Goal: Task Accomplishment & Management: Manage account settings

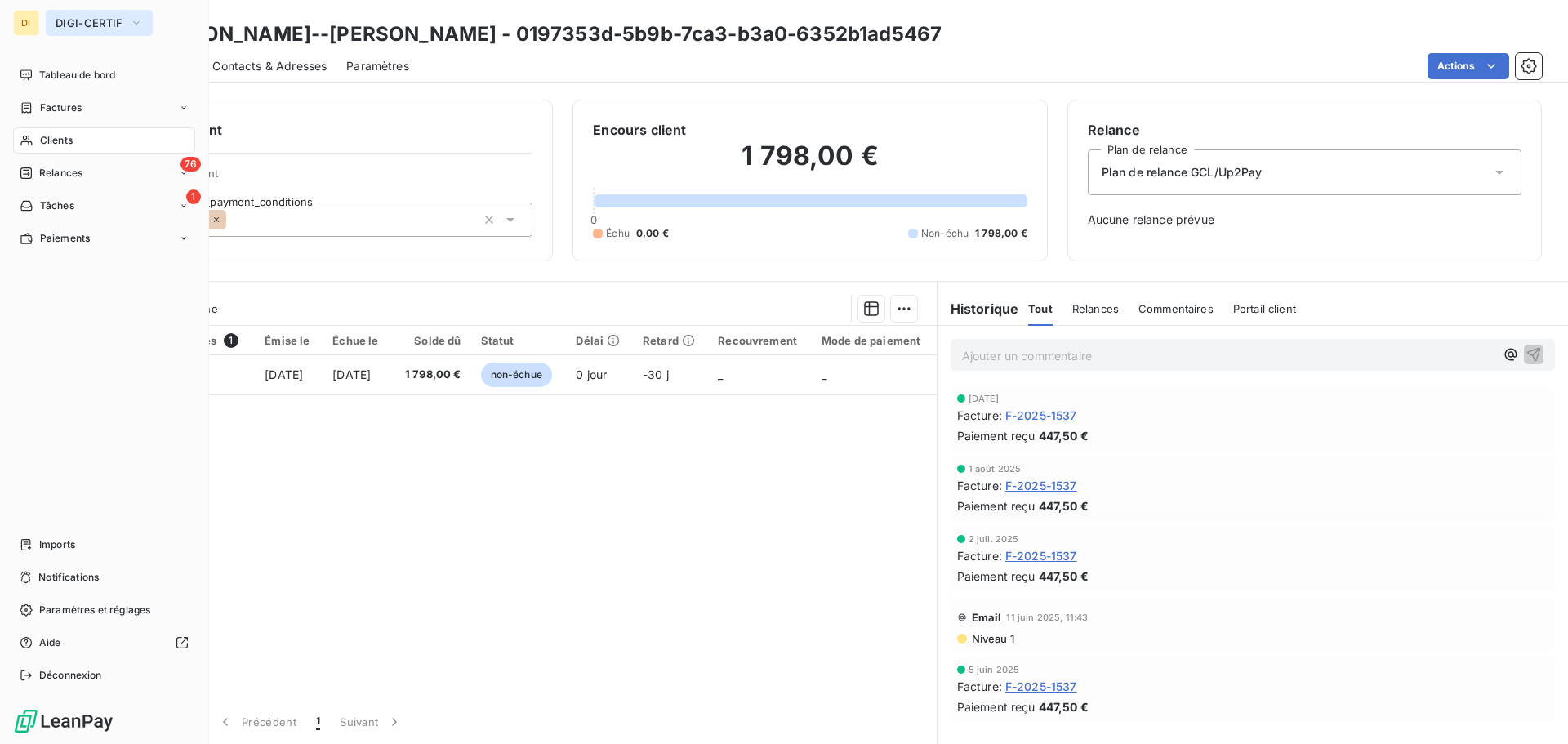
click at [105, 27] on span "DIGI-CERTIF" at bounding box center [89, 23] width 68 height 13
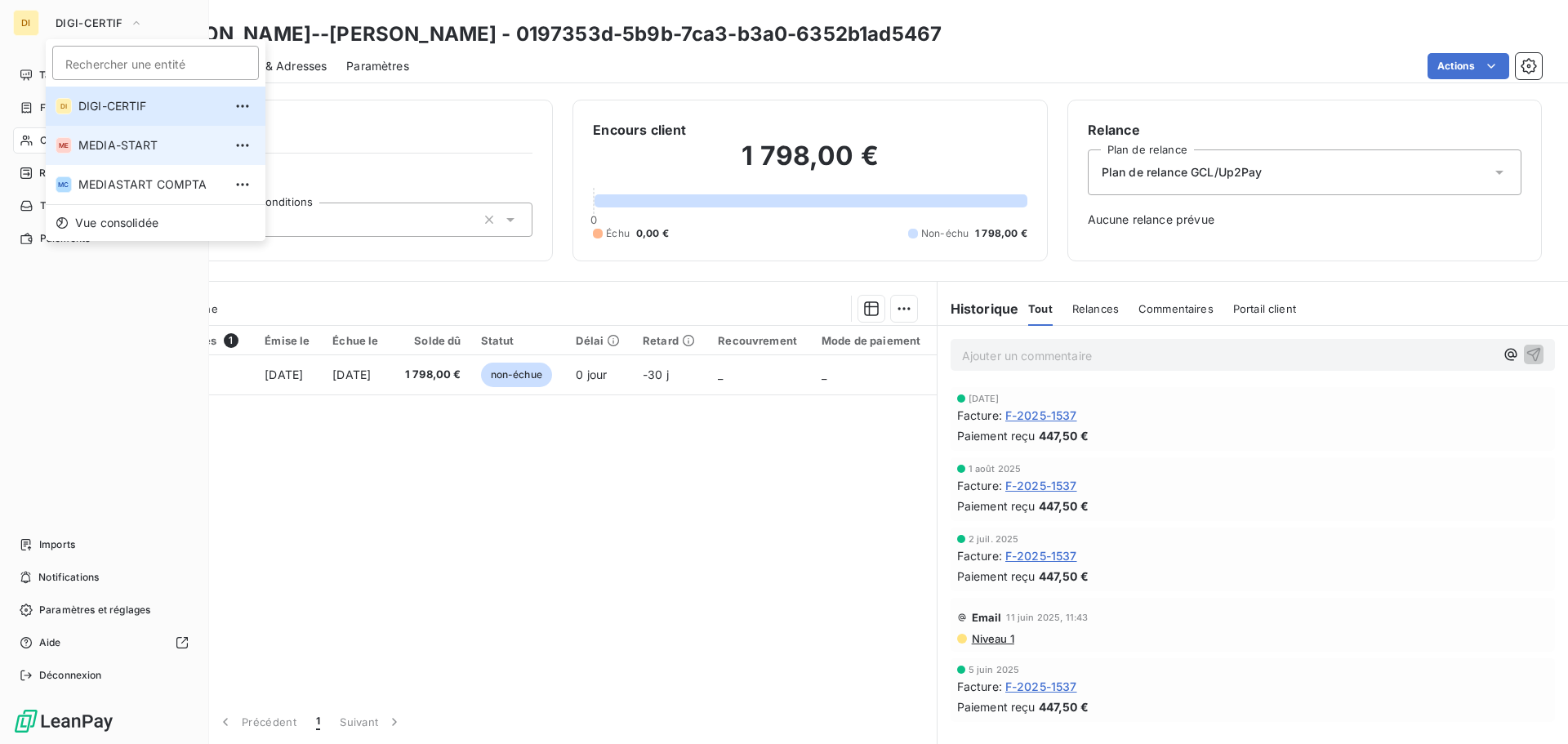
click at [79, 140] on span "MEDIA-START" at bounding box center [151, 145] width 144 height 16
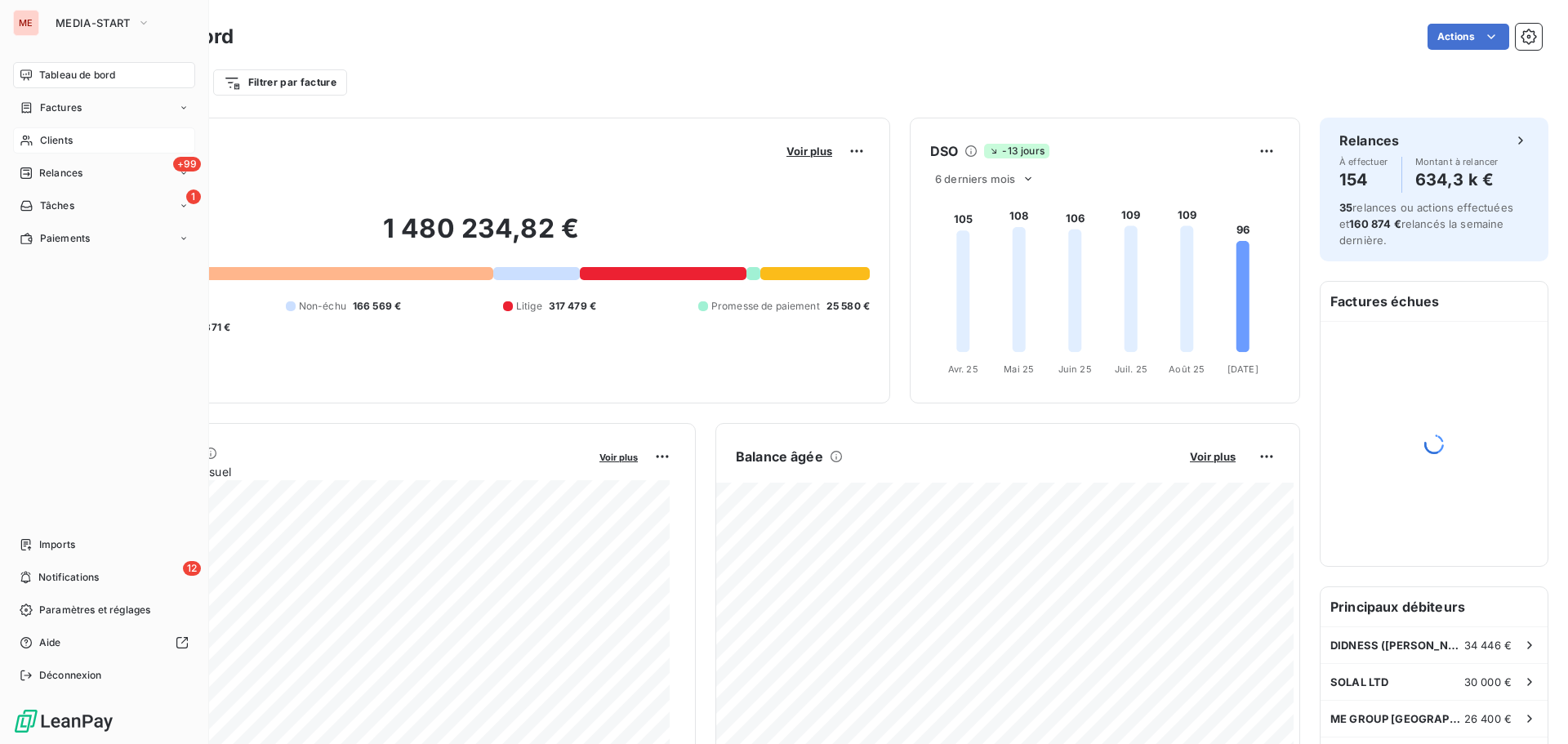
click at [77, 144] on div "Clients" at bounding box center [104, 140] width 182 height 26
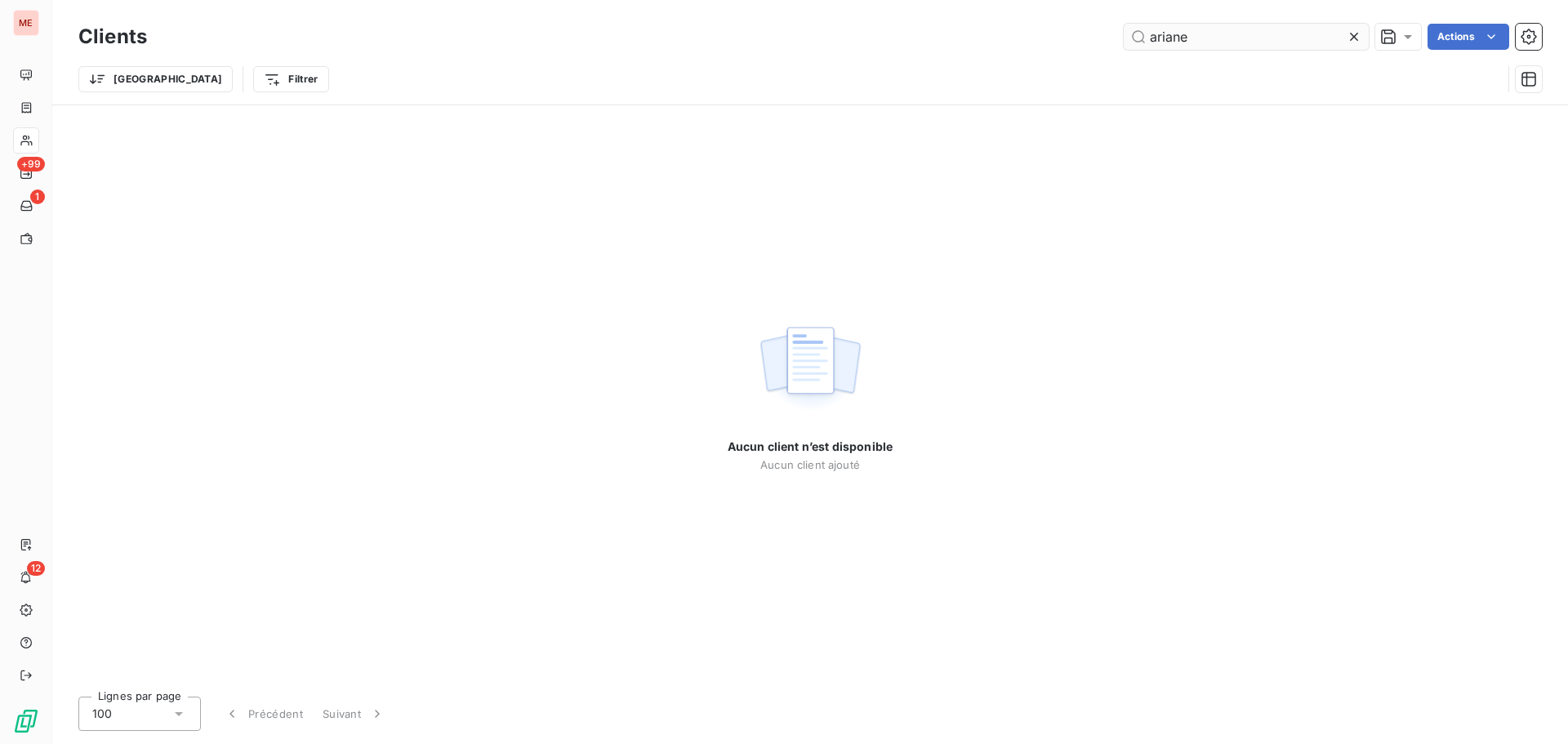
click at [1194, 35] on input "ariane" at bounding box center [1246, 37] width 245 height 26
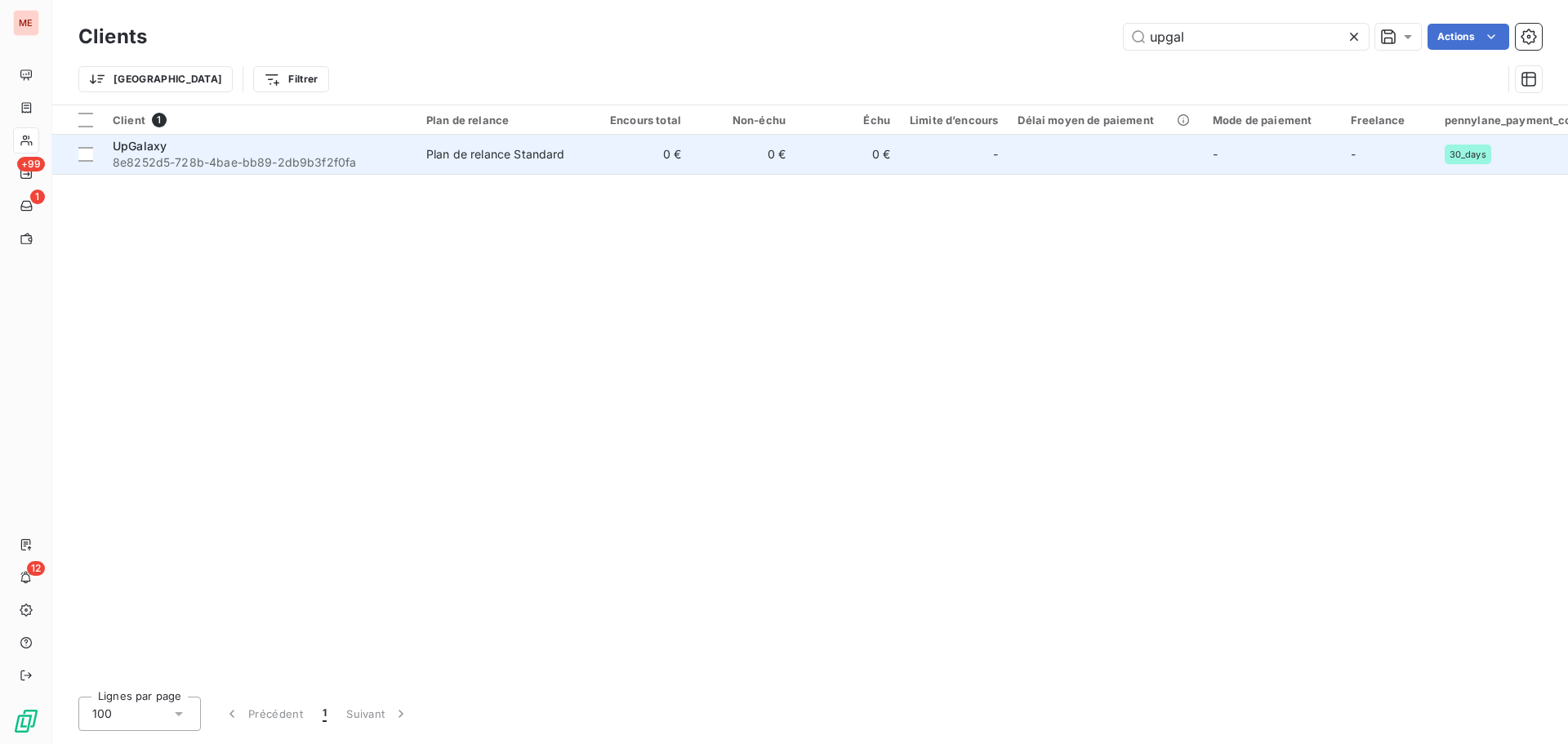
type input "upgal"
click at [205, 165] on span "8e8252d5-728b-4bae-bb89-2db9b3f2f0fa" at bounding box center [259, 162] width 294 height 16
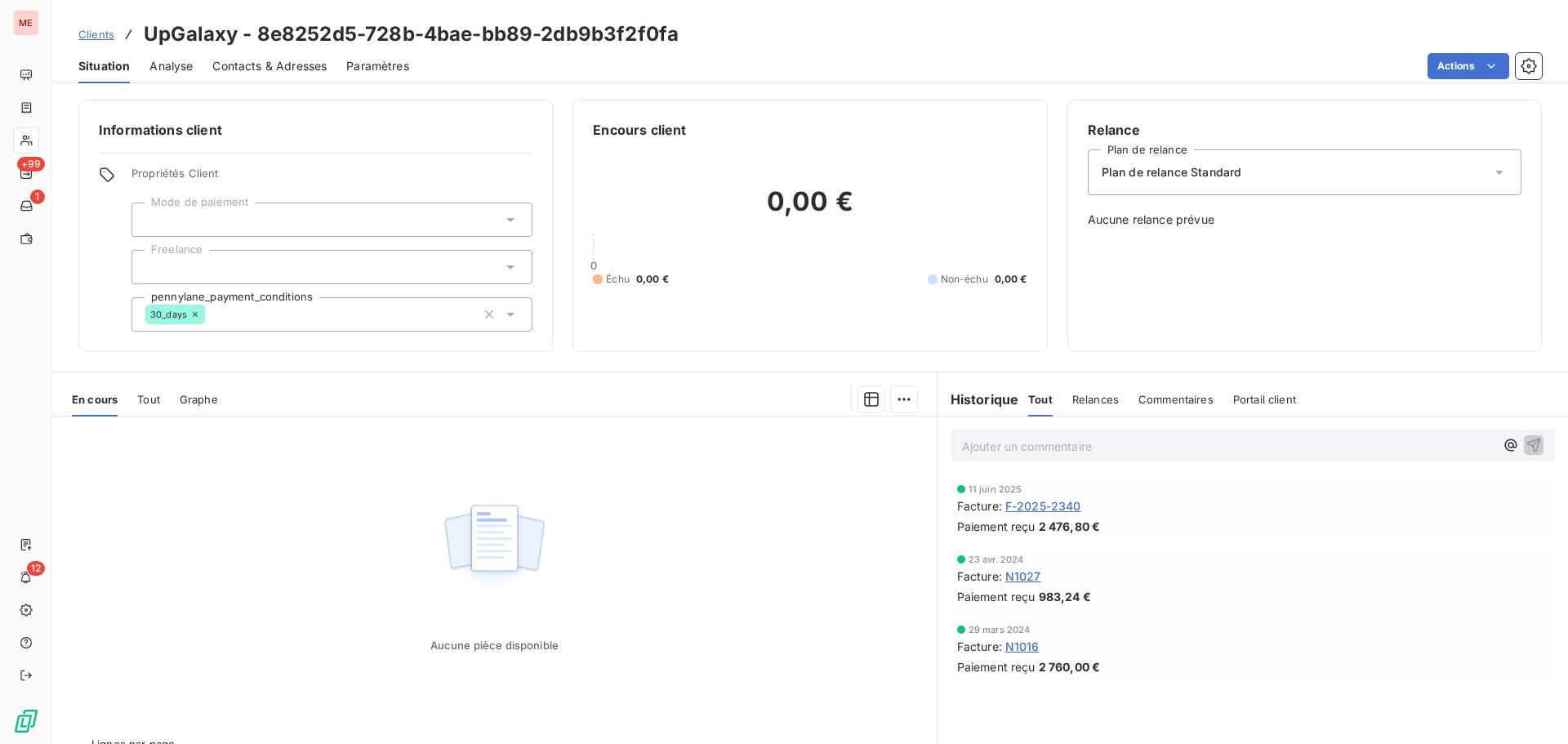
click at [249, 62] on span "Contacts & Adresses" at bounding box center [269, 66] width 114 height 16
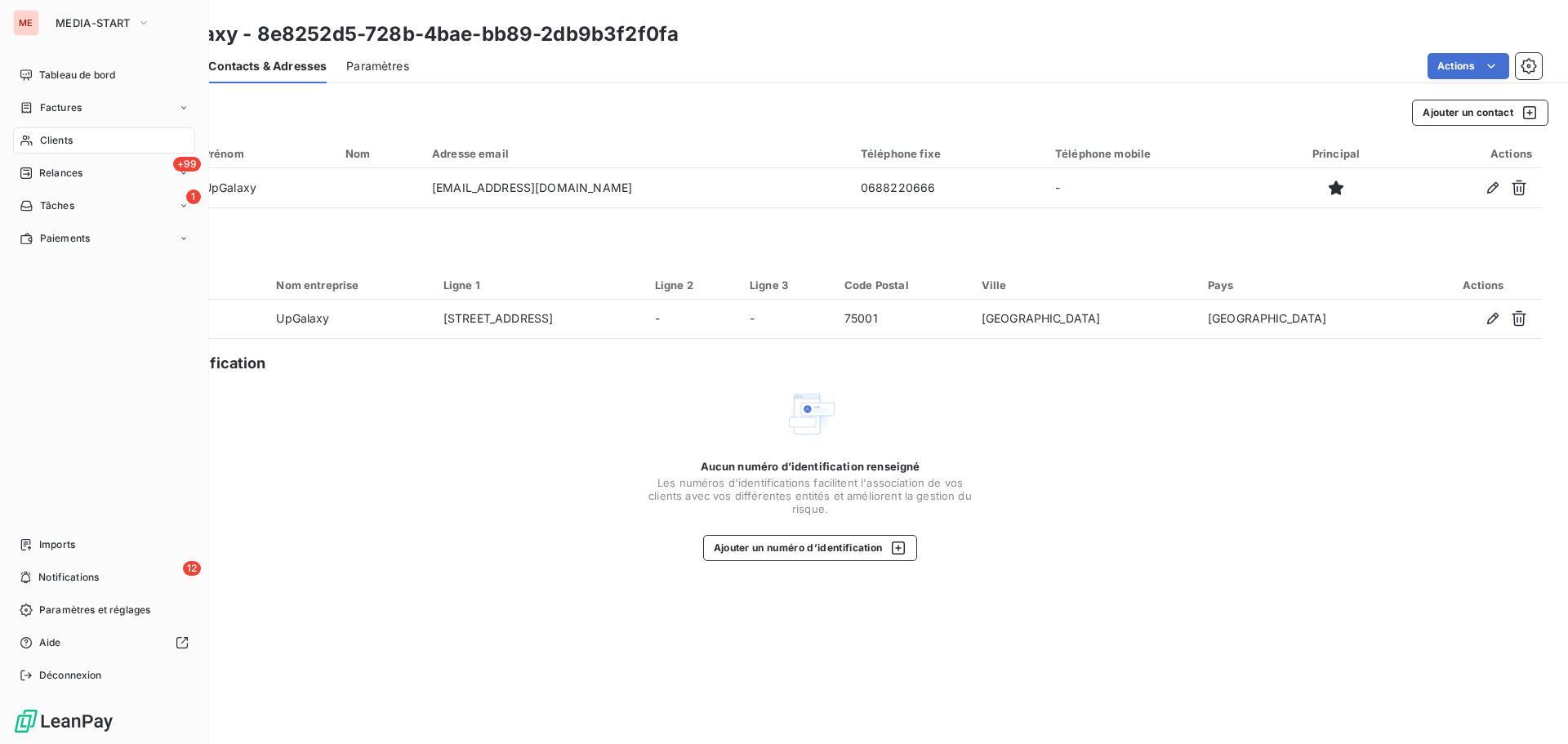
click at [40, 133] on span "Clients" at bounding box center [57, 140] width 33 height 15
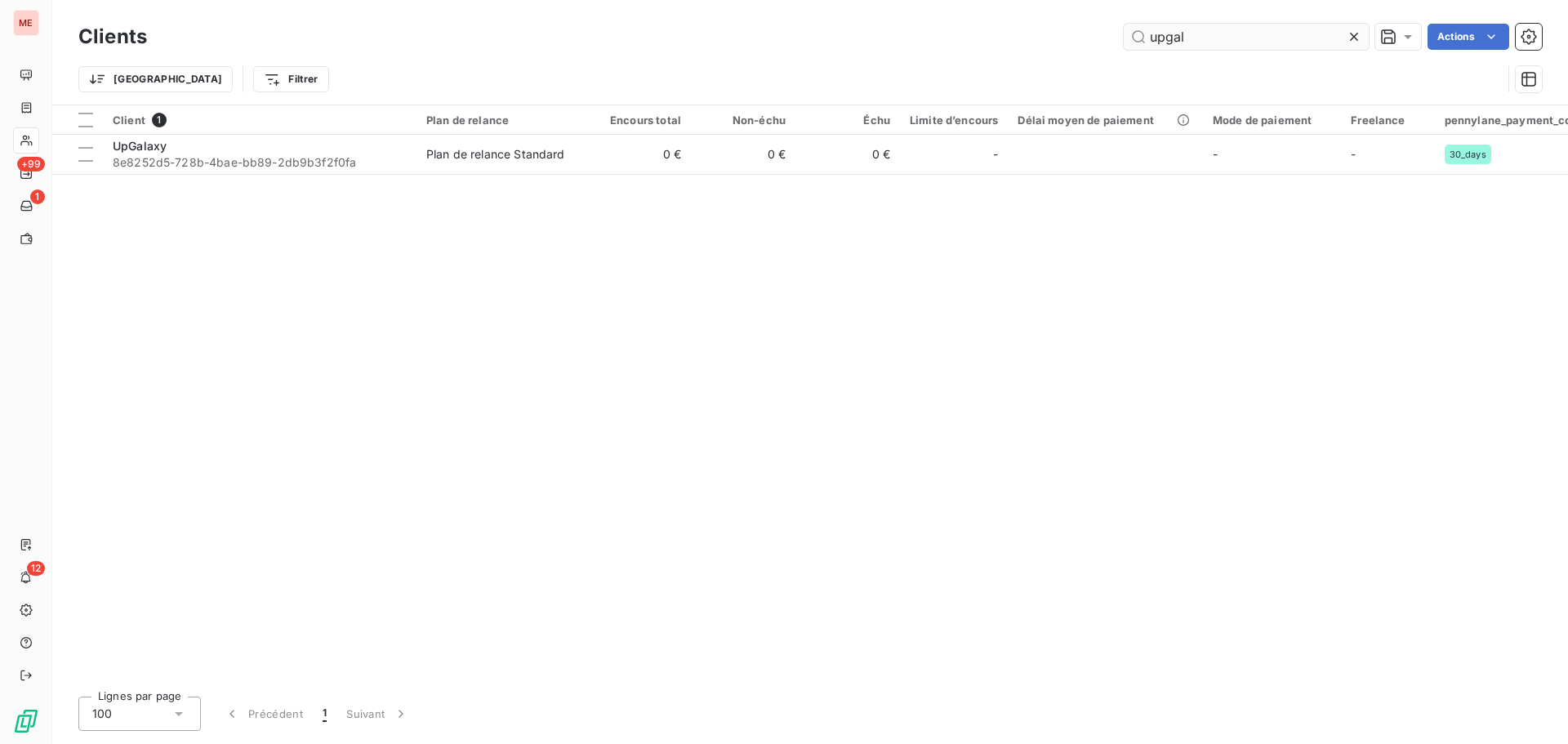
click at [1197, 42] on input "upgal" at bounding box center [1246, 37] width 245 height 26
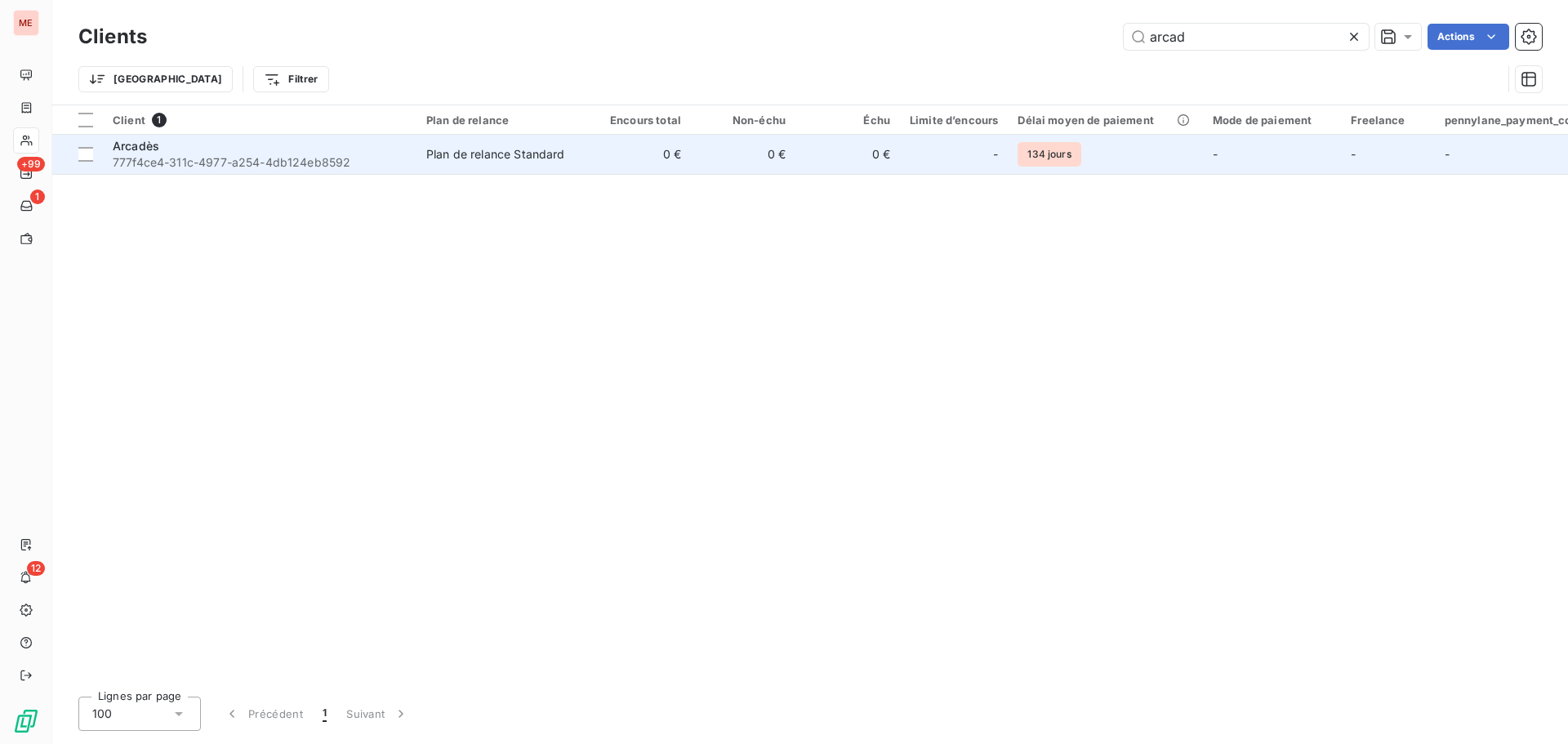
type input "arcad"
click at [184, 162] on span "777f4ce4-311c-4977-a254-4db124eb8592" at bounding box center [259, 162] width 294 height 16
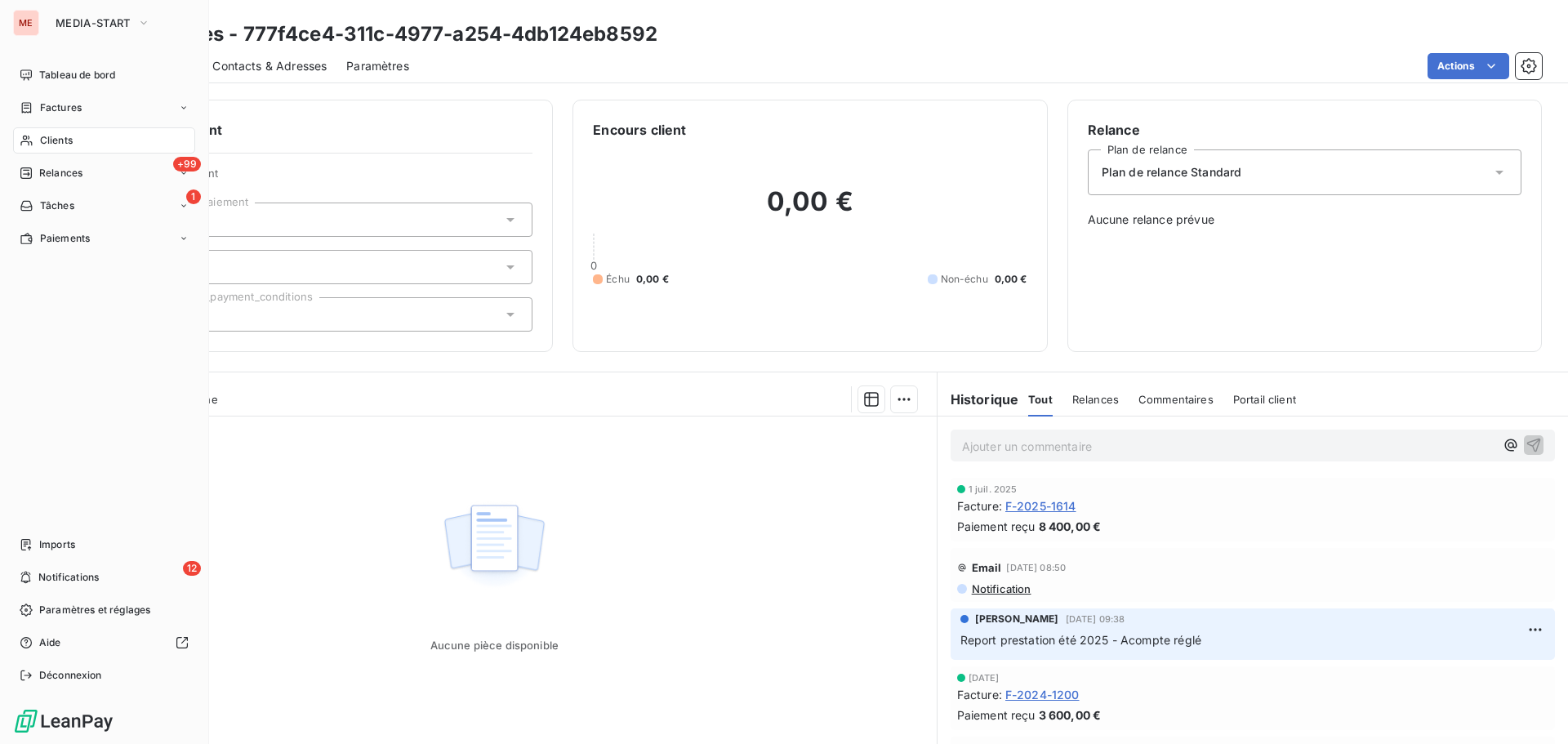
click at [45, 140] on span "Clients" at bounding box center [57, 140] width 33 height 15
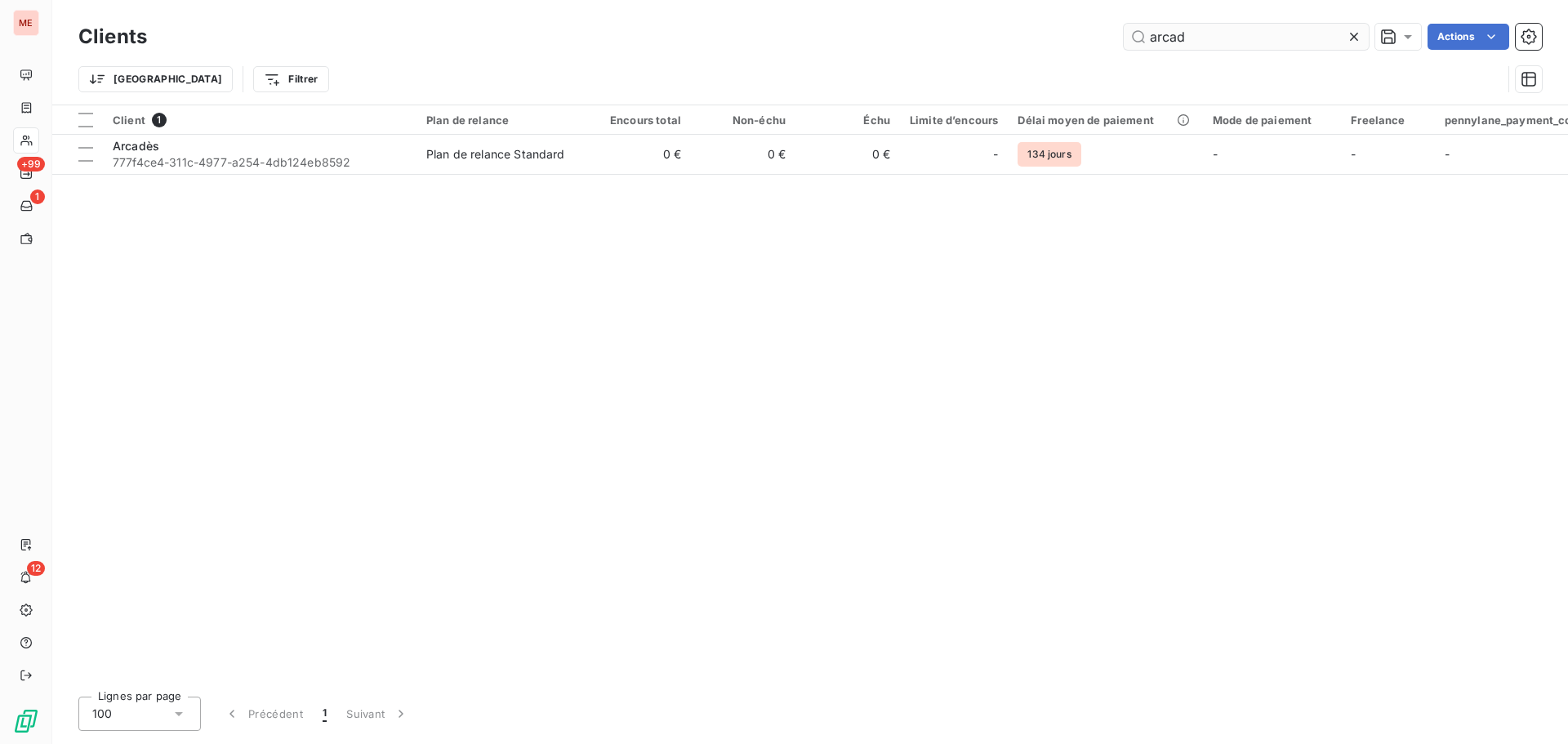
drag, startPoint x: 1247, startPoint y: 18, endPoint x: 1225, endPoint y: 48, distance: 37.2
click at [1225, 48] on div "Clients arcad Actions Trier Filtrer" at bounding box center [810, 52] width 1516 height 104
click at [1225, 48] on input "arcad" at bounding box center [1246, 37] width 245 height 26
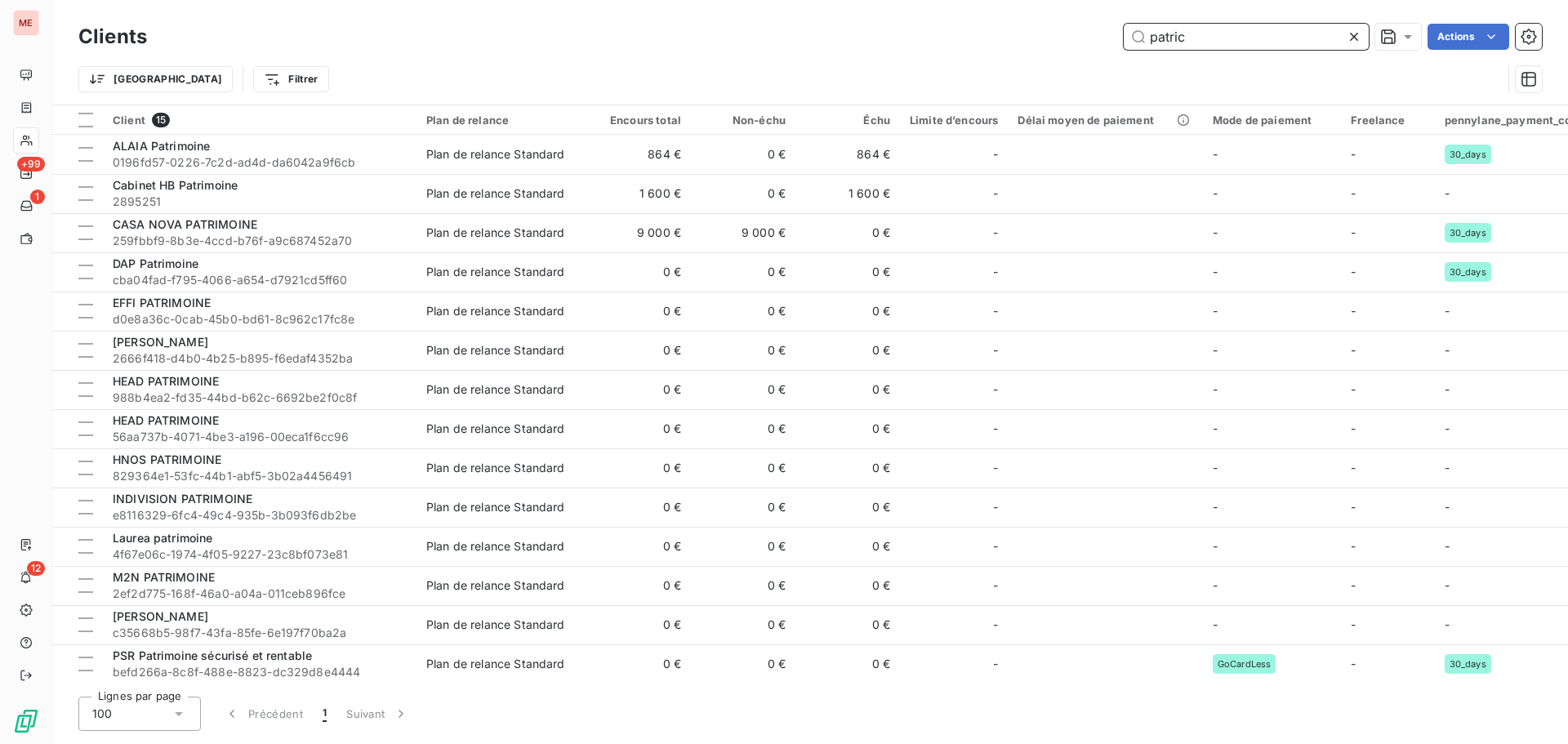
type input "patrici"
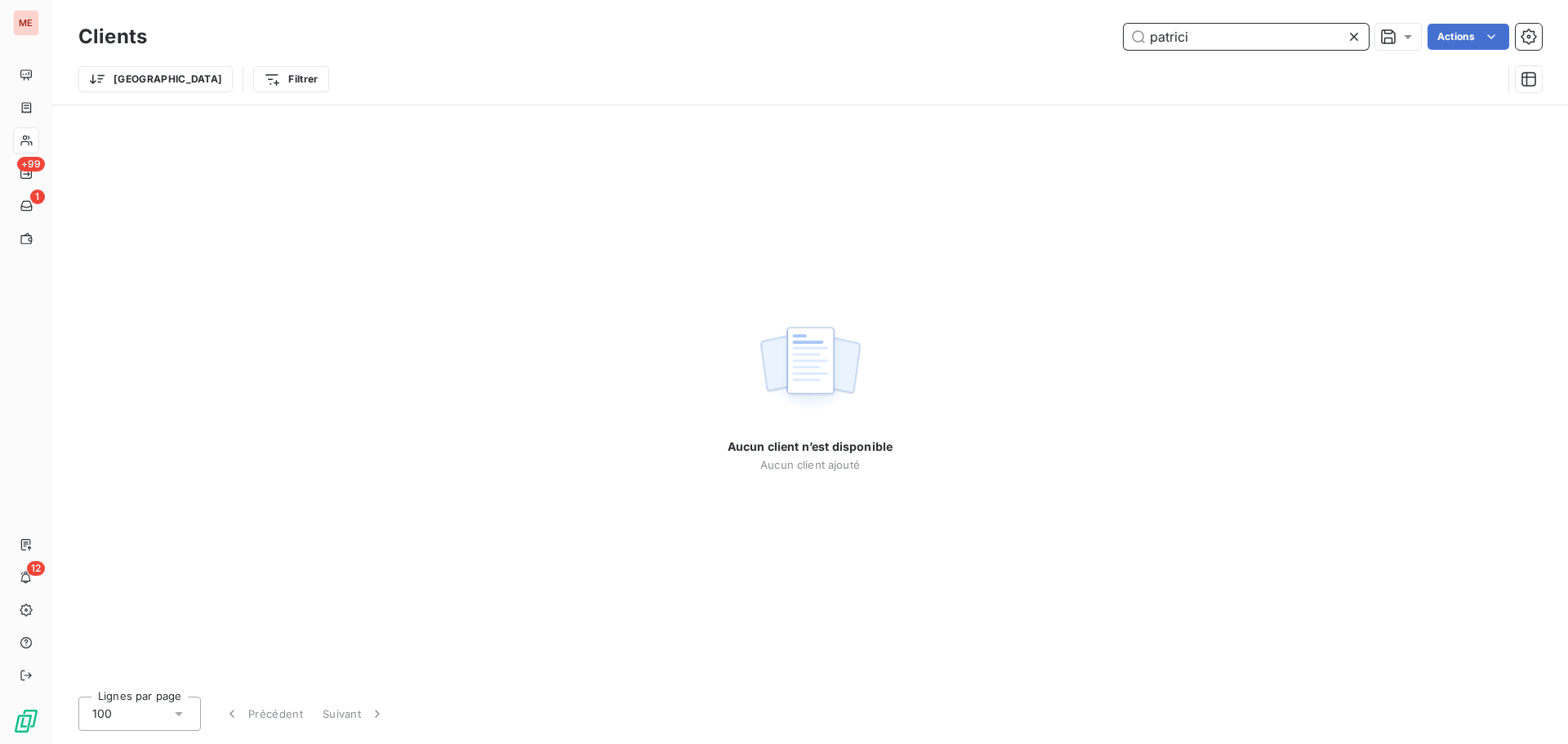
click at [1235, 34] on input "patrici" at bounding box center [1246, 37] width 245 height 26
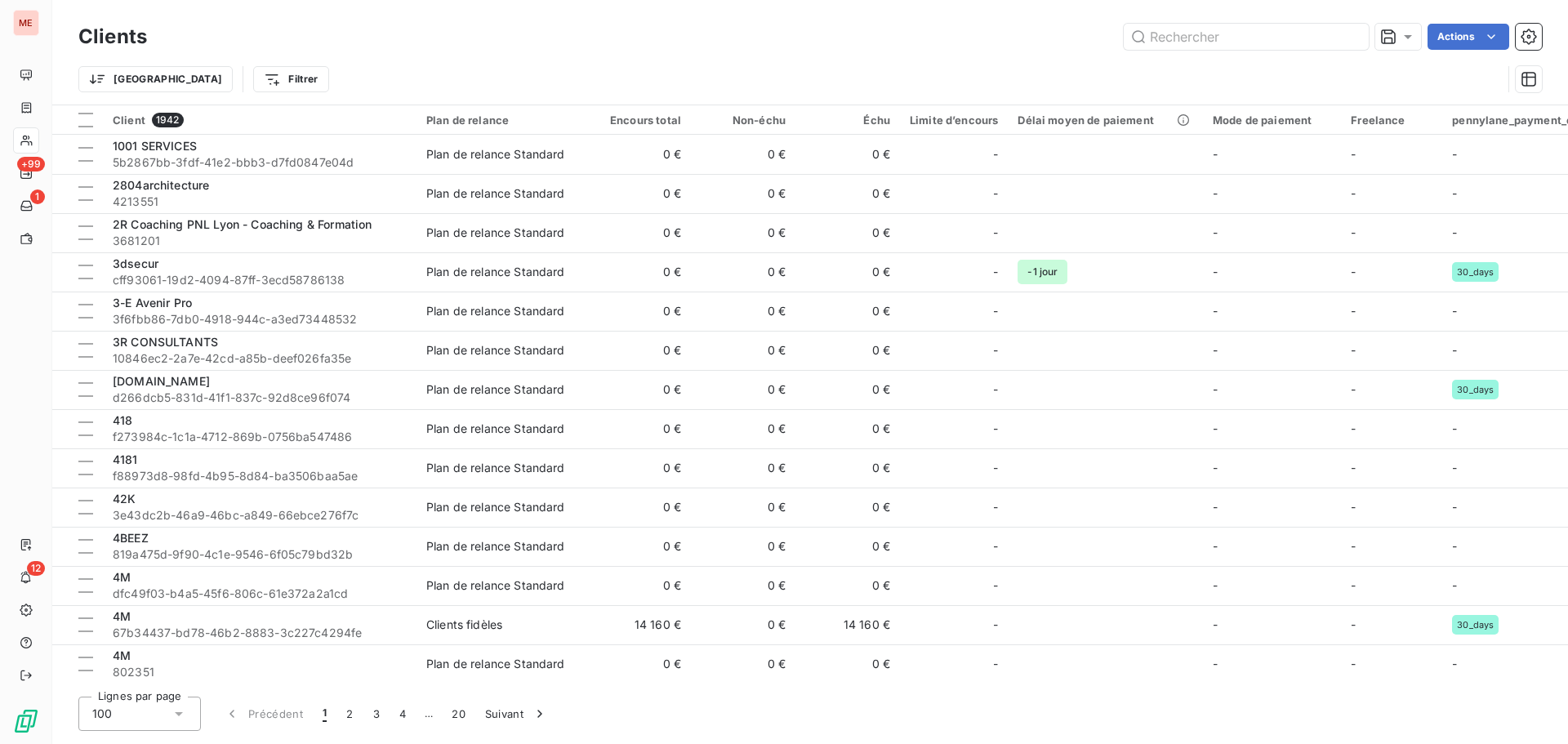
click at [1140, 16] on div "Clients Actions Trier Filtrer" at bounding box center [810, 52] width 1516 height 104
click at [1194, 54] on div "Trier Filtrer" at bounding box center [810, 80] width 1464 height 51
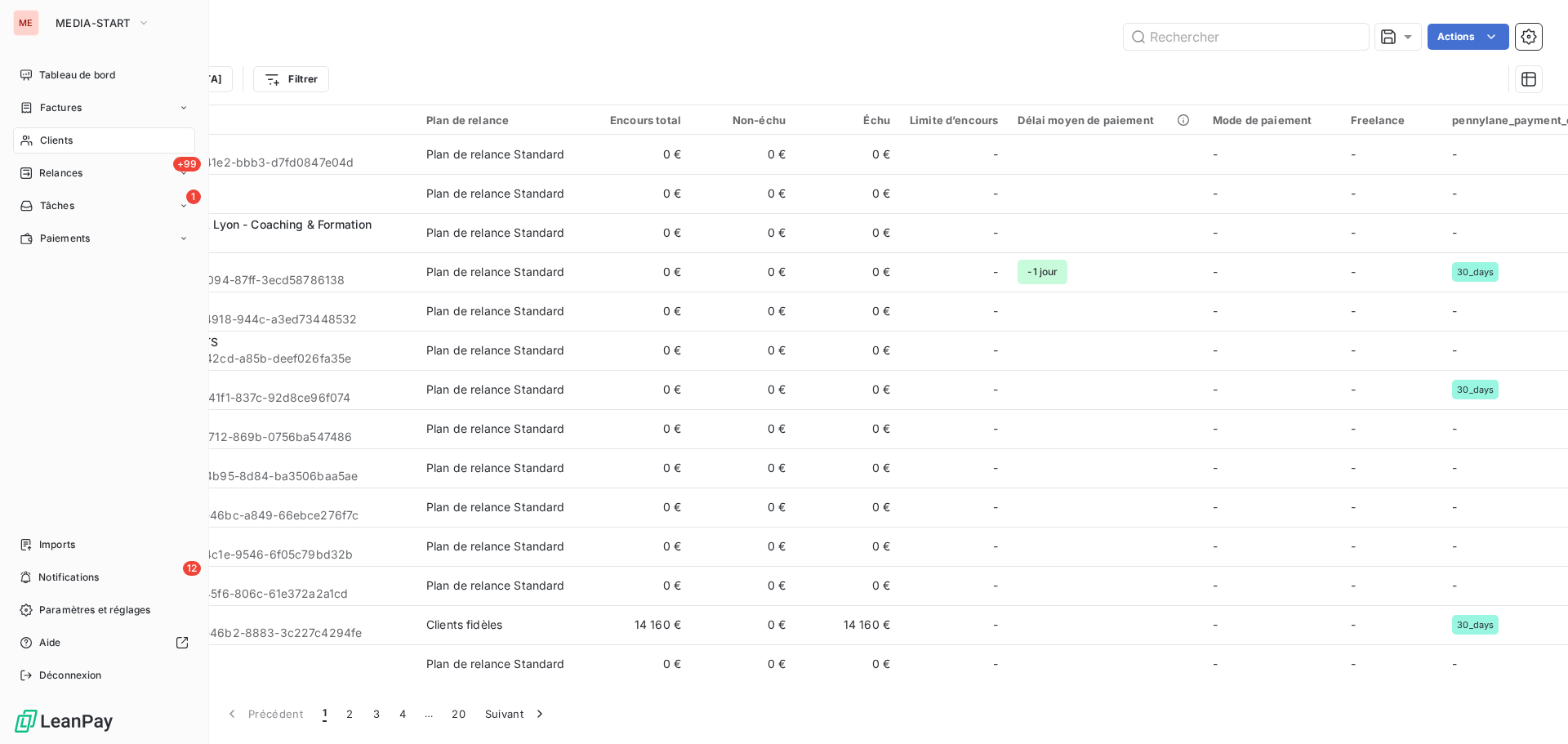
click at [25, 136] on icon at bounding box center [26, 140] width 11 height 11
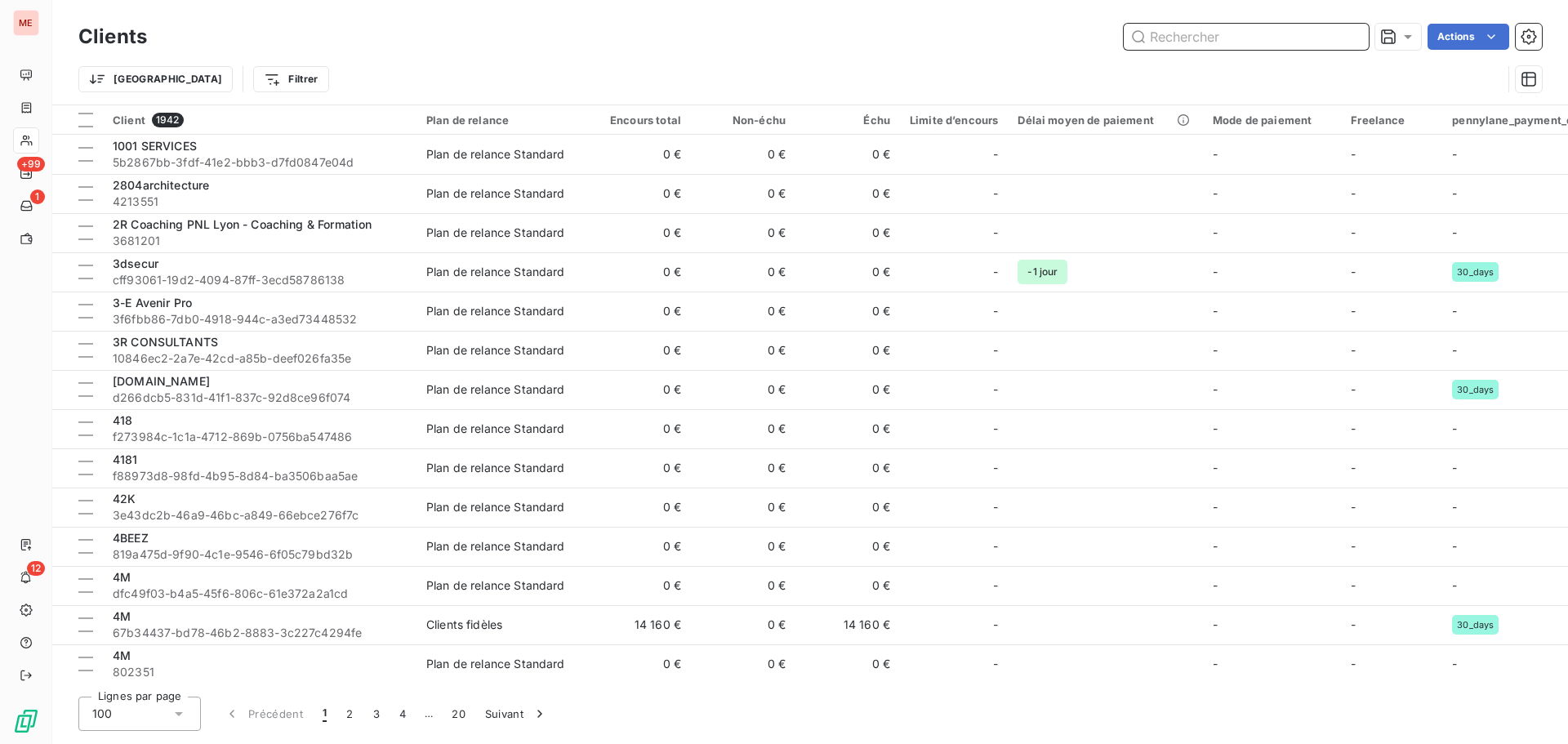
click at [1191, 49] on input "text" at bounding box center [1246, 37] width 245 height 26
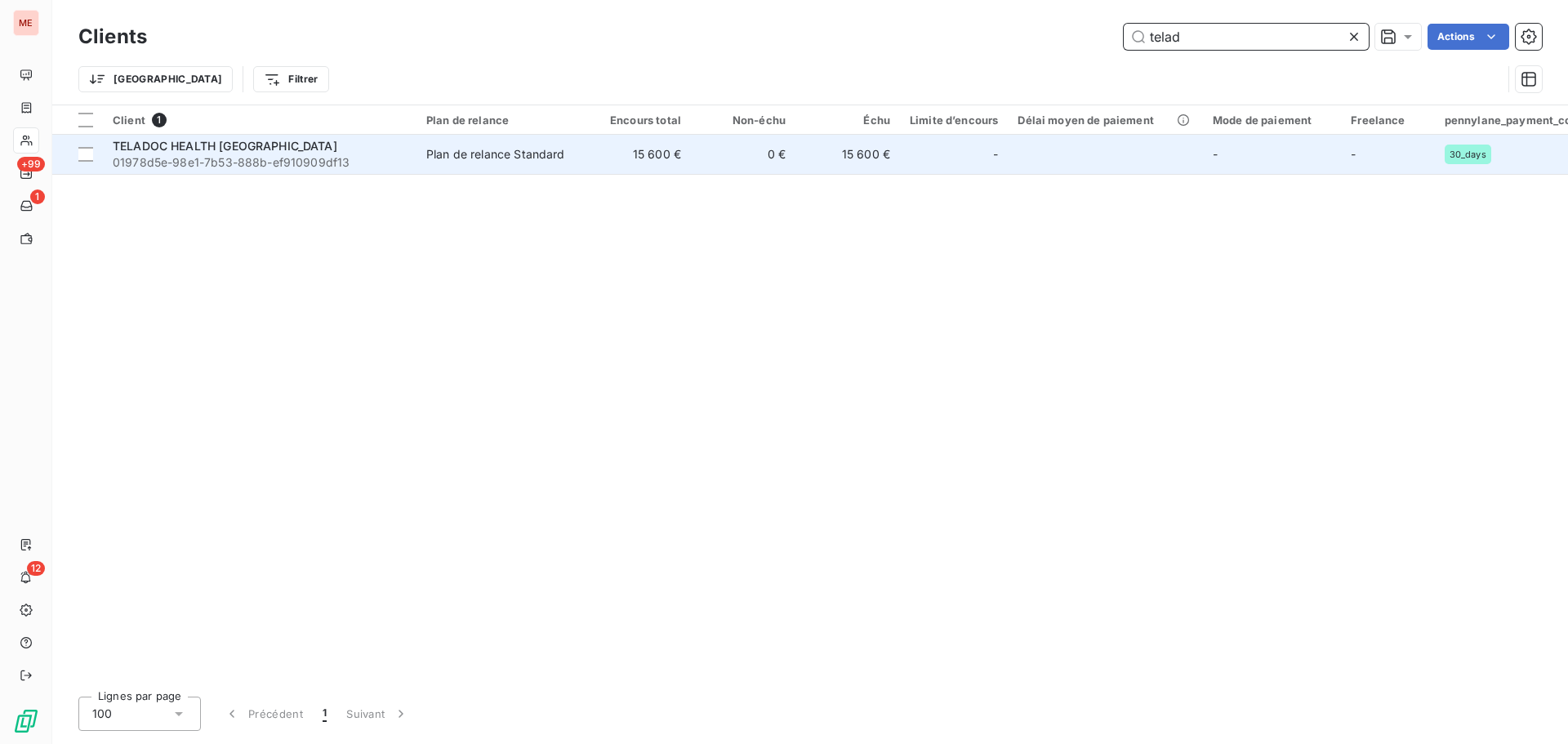
type input "telad"
click at [642, 165] on td "15 600 €" at bounding box center [638, 154] width 104 height 39
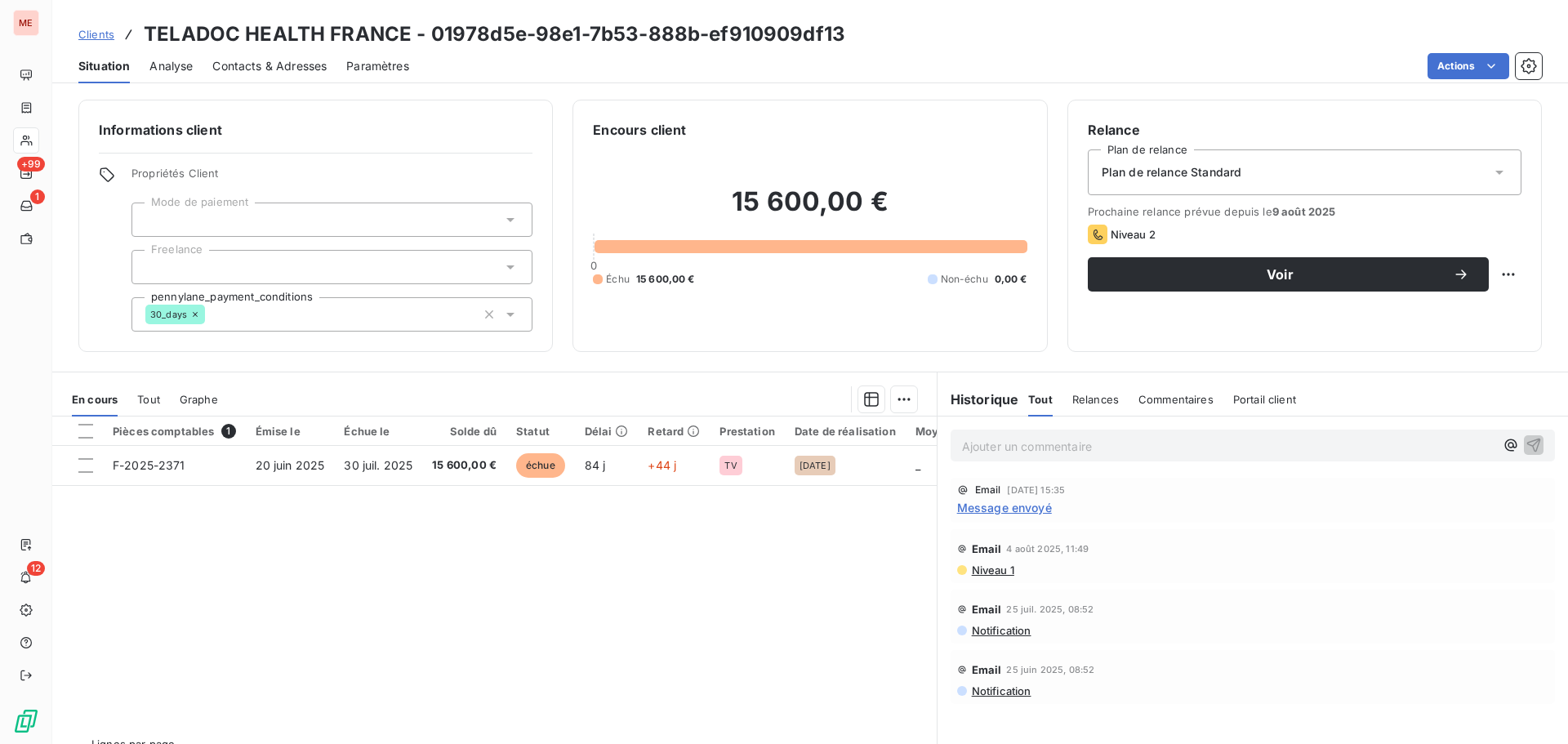
click at [1060, 450] on p "Ajouter un commentaire ﻿" at bounding box center [1228, 446] width 532 height 21
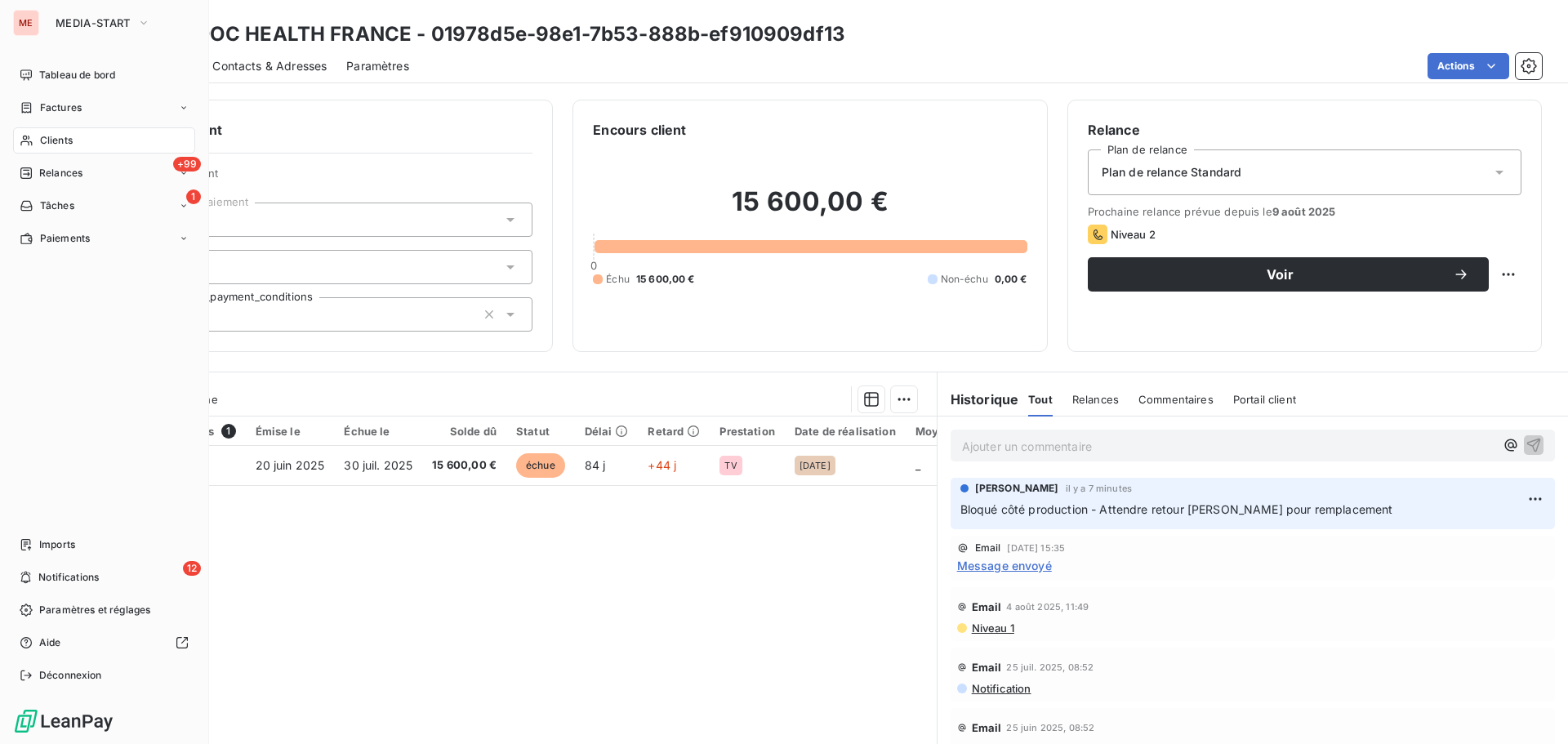
click at [31, 146] on icon at bounding box center [26, 140] width 14 height 13
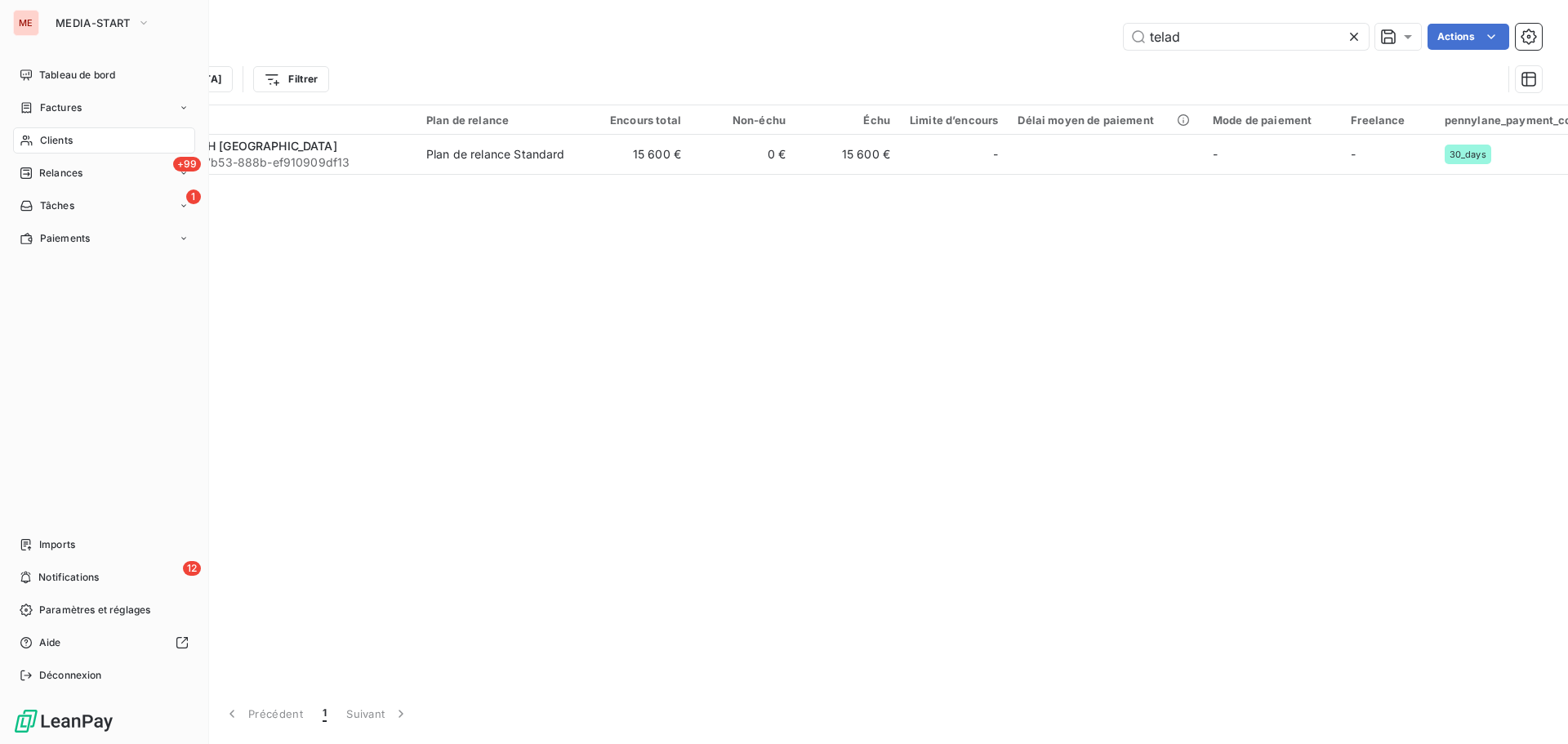
click at [80, 37] on div "ME MEDIA-START Tableau de bord Factures Clients +99 Relances 1 Tâches Paiements…" at bounding box center [104, 372] width 209 height 744
click at [80, 25] on span "MEDIA-START" at bounding box center [93, 23] width 75 height 13
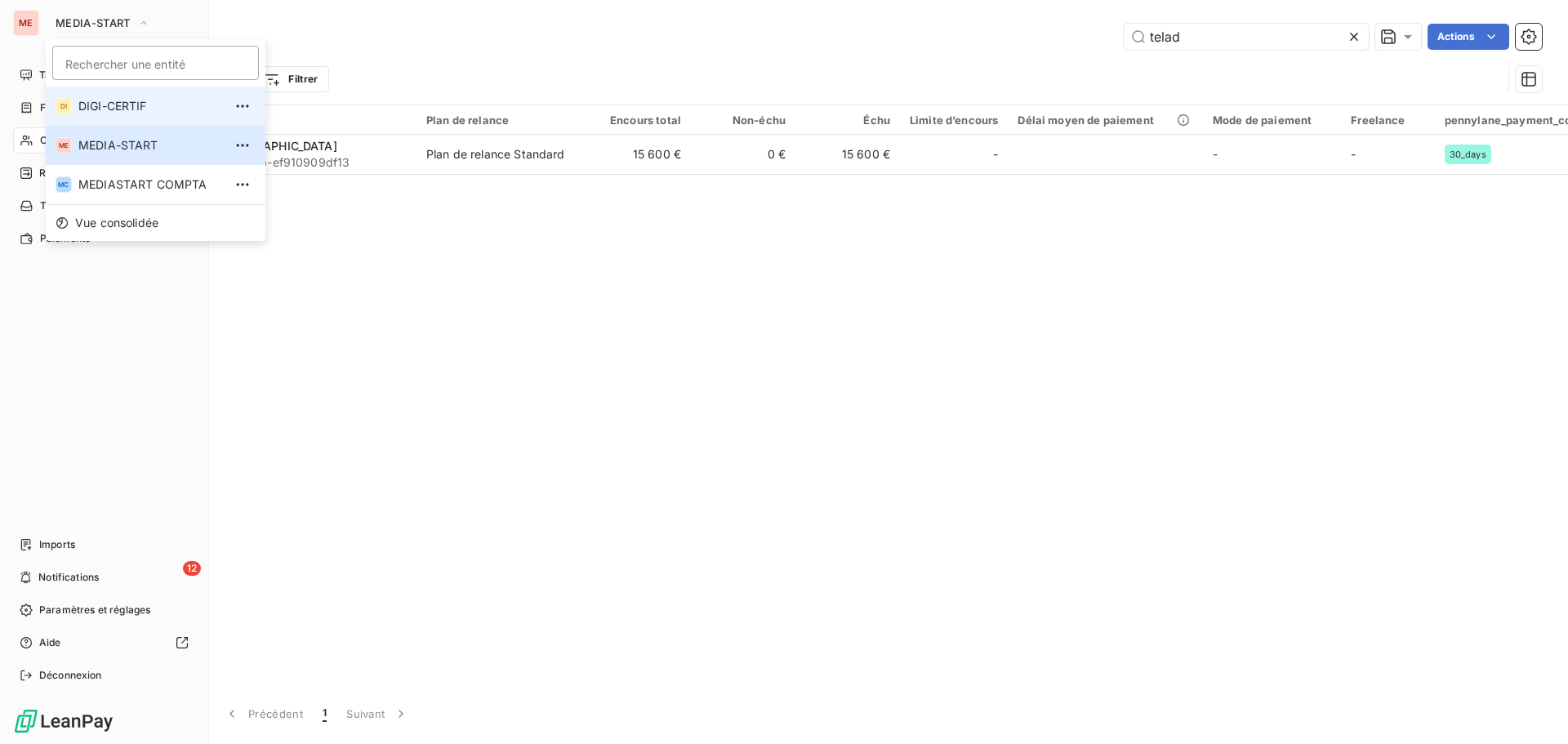
click at [98, 111] on span "DIGI-CERTIF" at bounding box center [151, 107] width 144 height 16
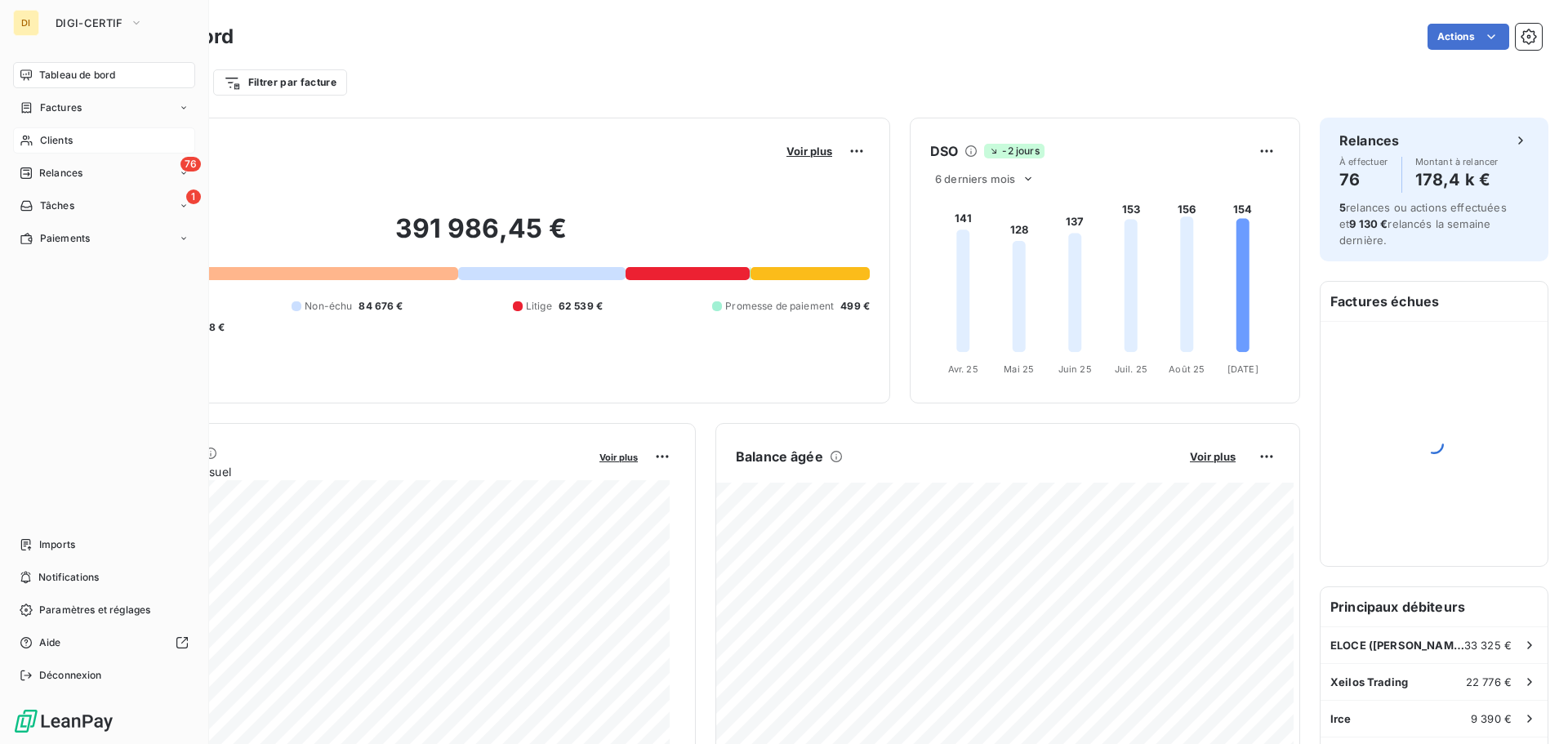
click at [75, 148] on div "Clients" at bounding box center [104, 140] width 182 height 26
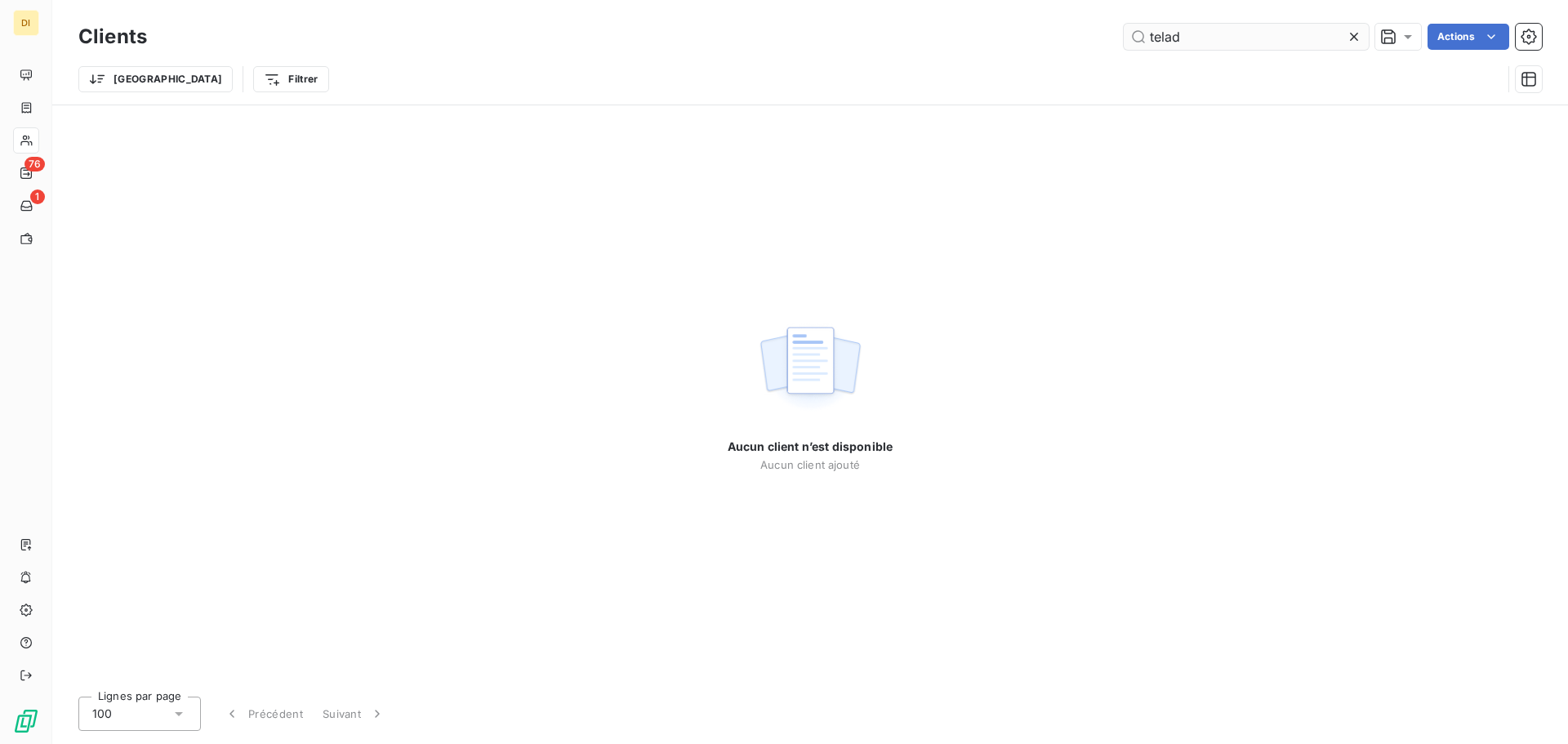
click at [1226, 46] on input "telad" at bounding box center [1246, 37] width 245 height 26
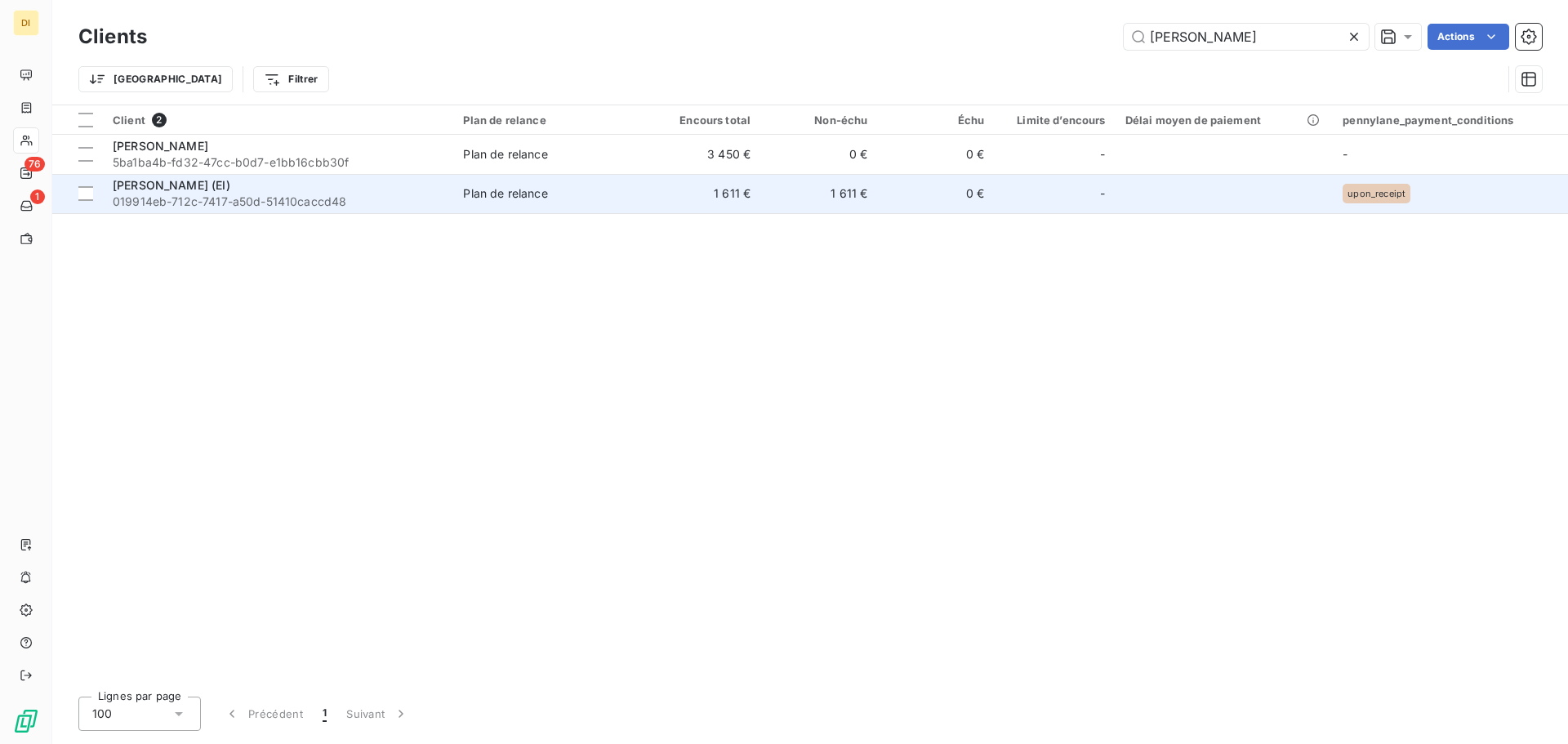
type input "[PERSON_NAME]"
click at [272, 192] on div "[PERSON_NAME] (EI)" at bounding box center [277, 185] width 330 height 16
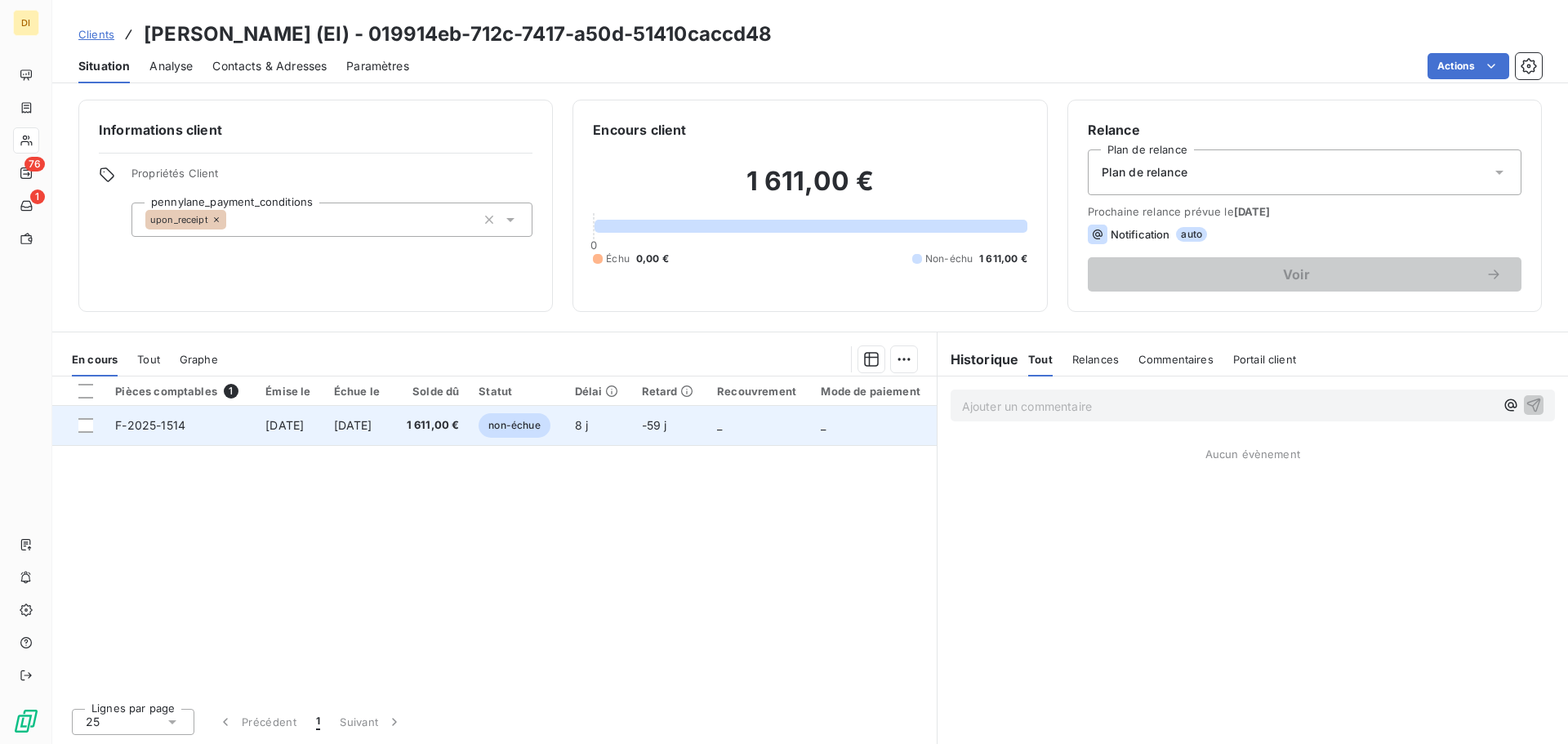
click at [428, 434] on td "1 611,00 €" at bounding box center [431, 426] width 76 height 39
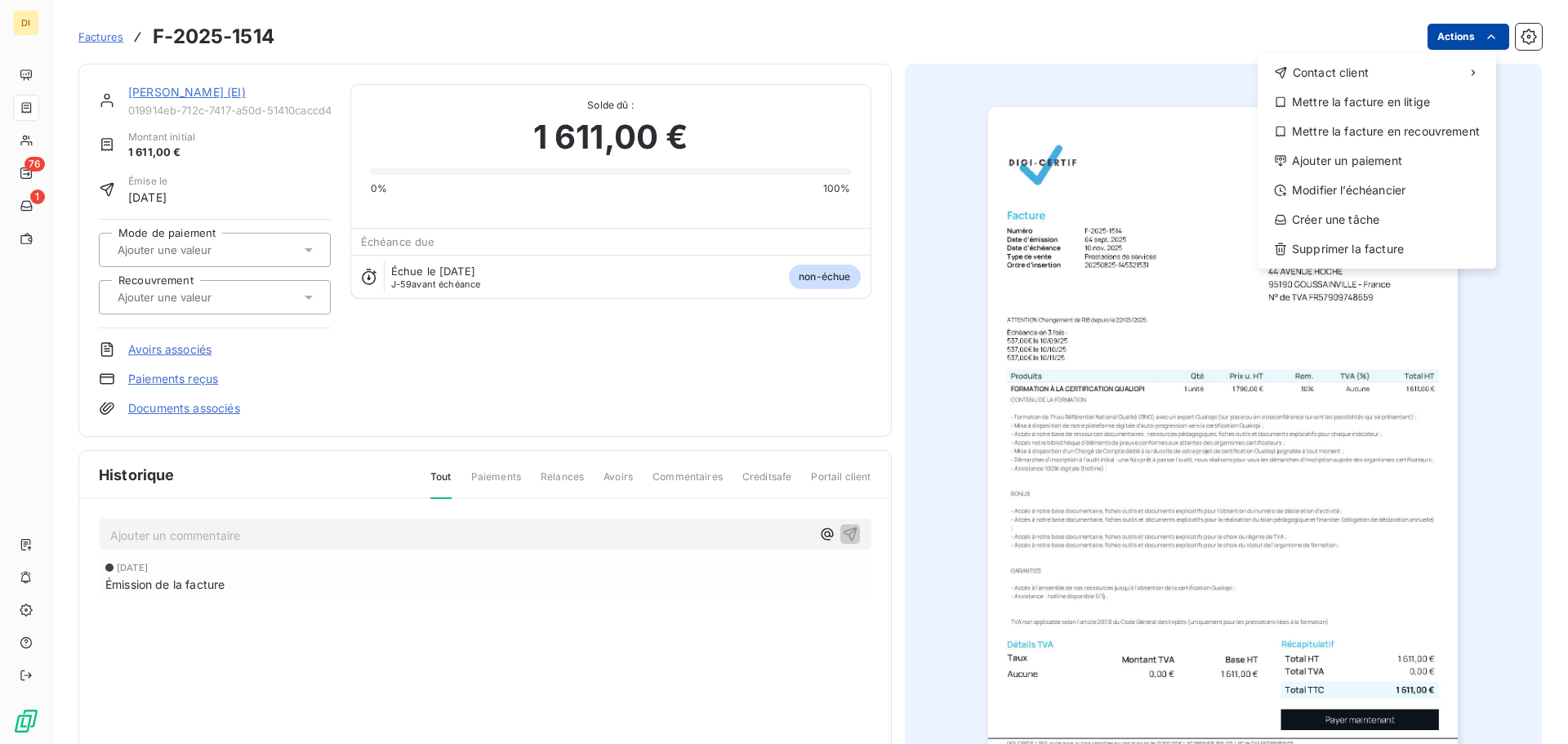
click at [1463, 43] on html "DI 76 1 Factures F-2025-1514 Actions Contact client Mettre la facture en litige…" at bounding box center [784, 372] width 1568 height 744
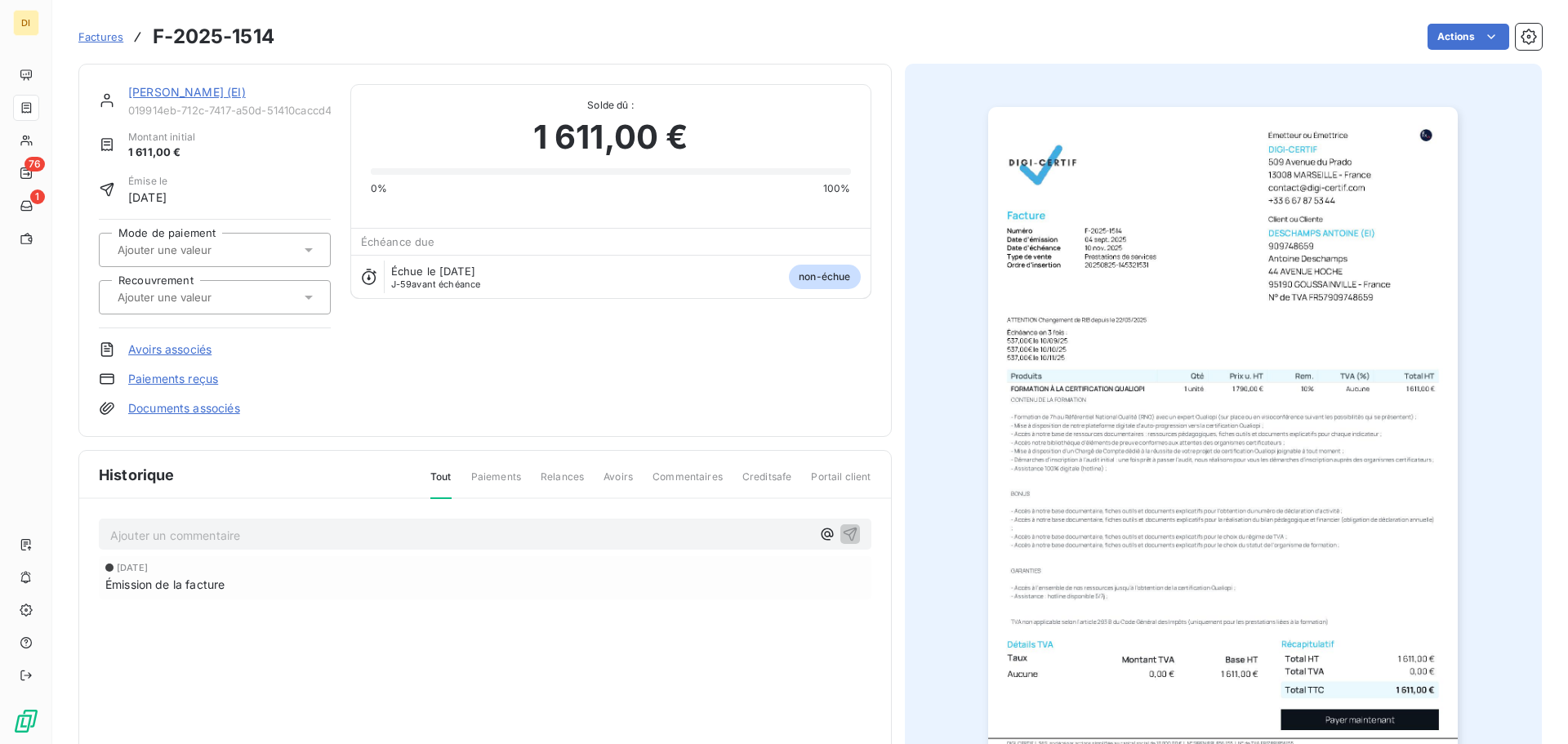
click at [947, 330] on html "DI 76 1 Factures F-2025-1514 Actions [PERSON_NAME] (EI) 019914eb-712c-7417-a50d…" at bounding box center [784, 372] width 1568 height 744
click at [1074, 327] on img "button" at bounding box center [1223, 439] width 470 height 665
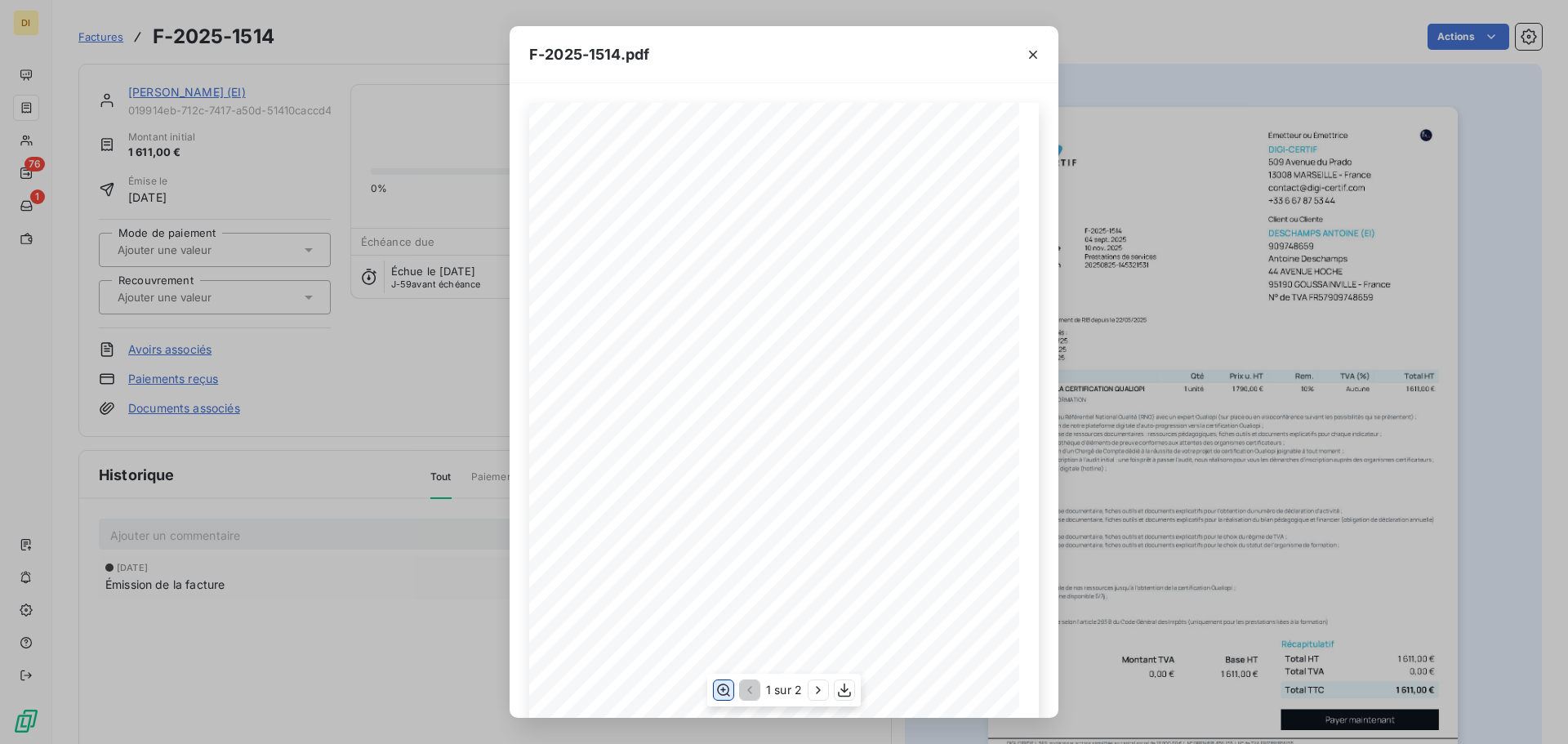
click at [716, 690] on icon "button" at bounding box center [723, 691] width 16 height 16
click at [1037, 60] on icon "button" at bounding box center [1033, 55] width 16 height 16
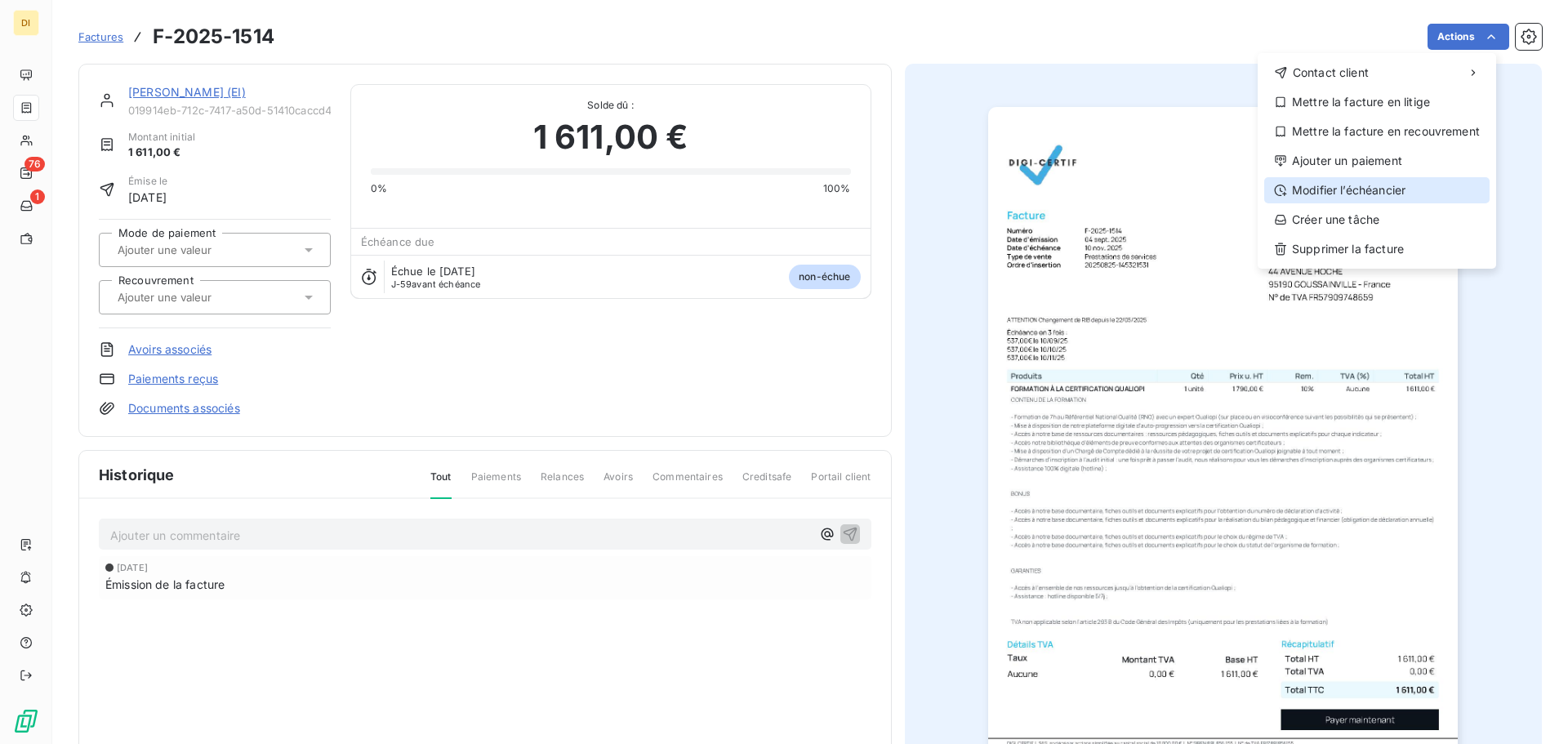
click at [1345, 186] on div "Modifier l’échéancier" at bounding box center [1377, 190] width 226 height 26
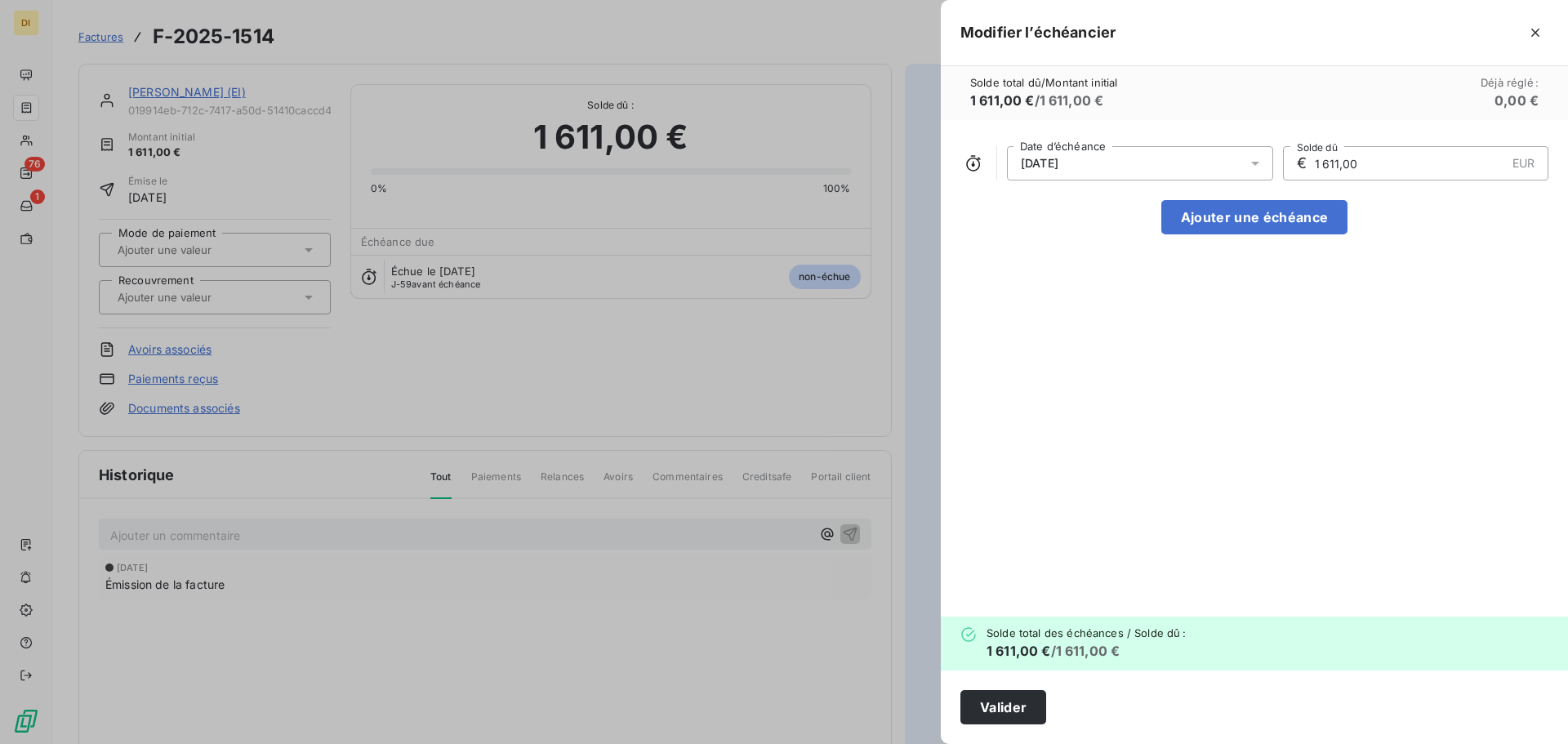
click at [1191, 153] on div "[DATE]" at bounding box center [1140, 163] width 267 height 34
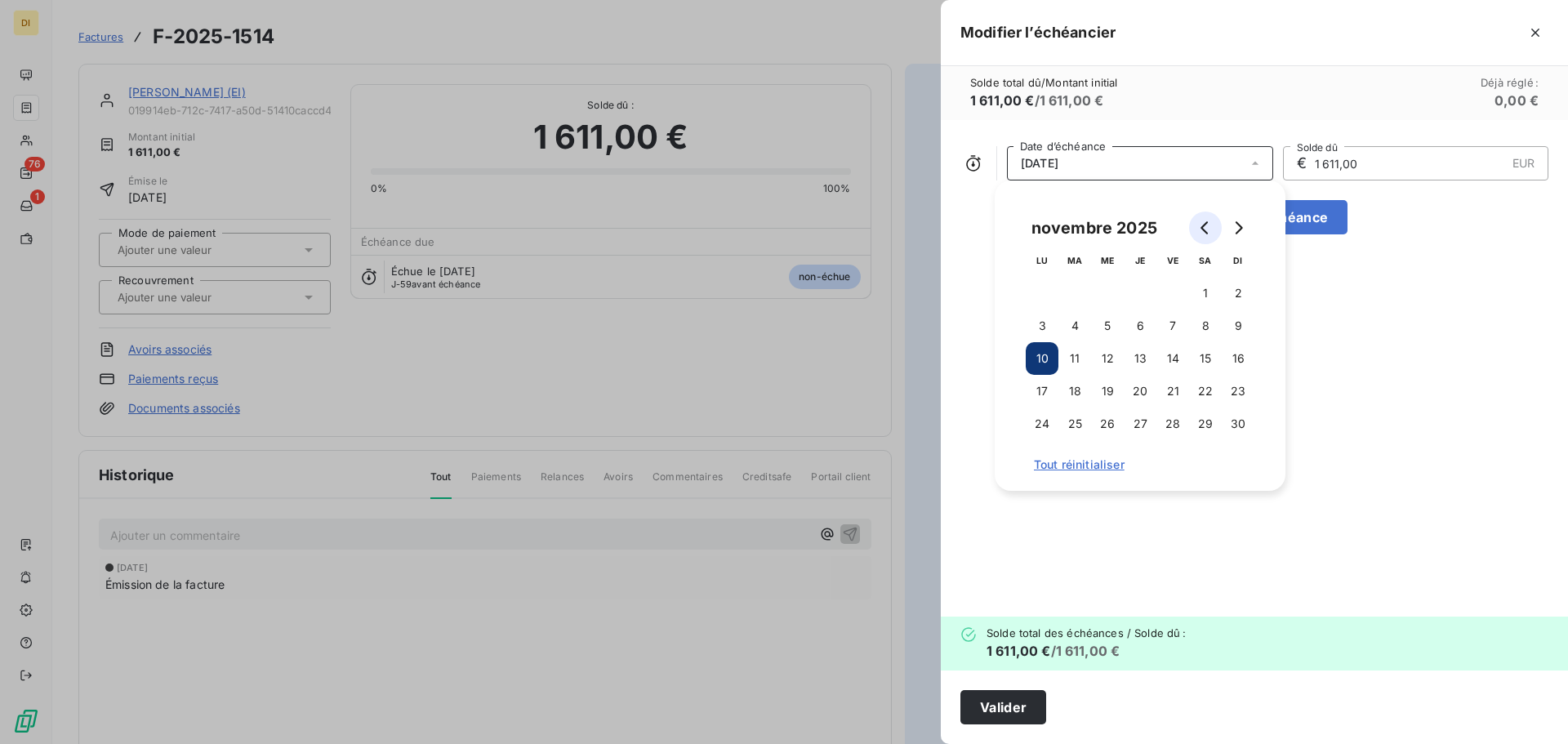
click at [1198, 224] on button "Go to previous month" at bounding box center [1206, 228] width 33 height 33
click at [1105, 333] on button "10" at bounding box center [1107, 326] width 33 height 33
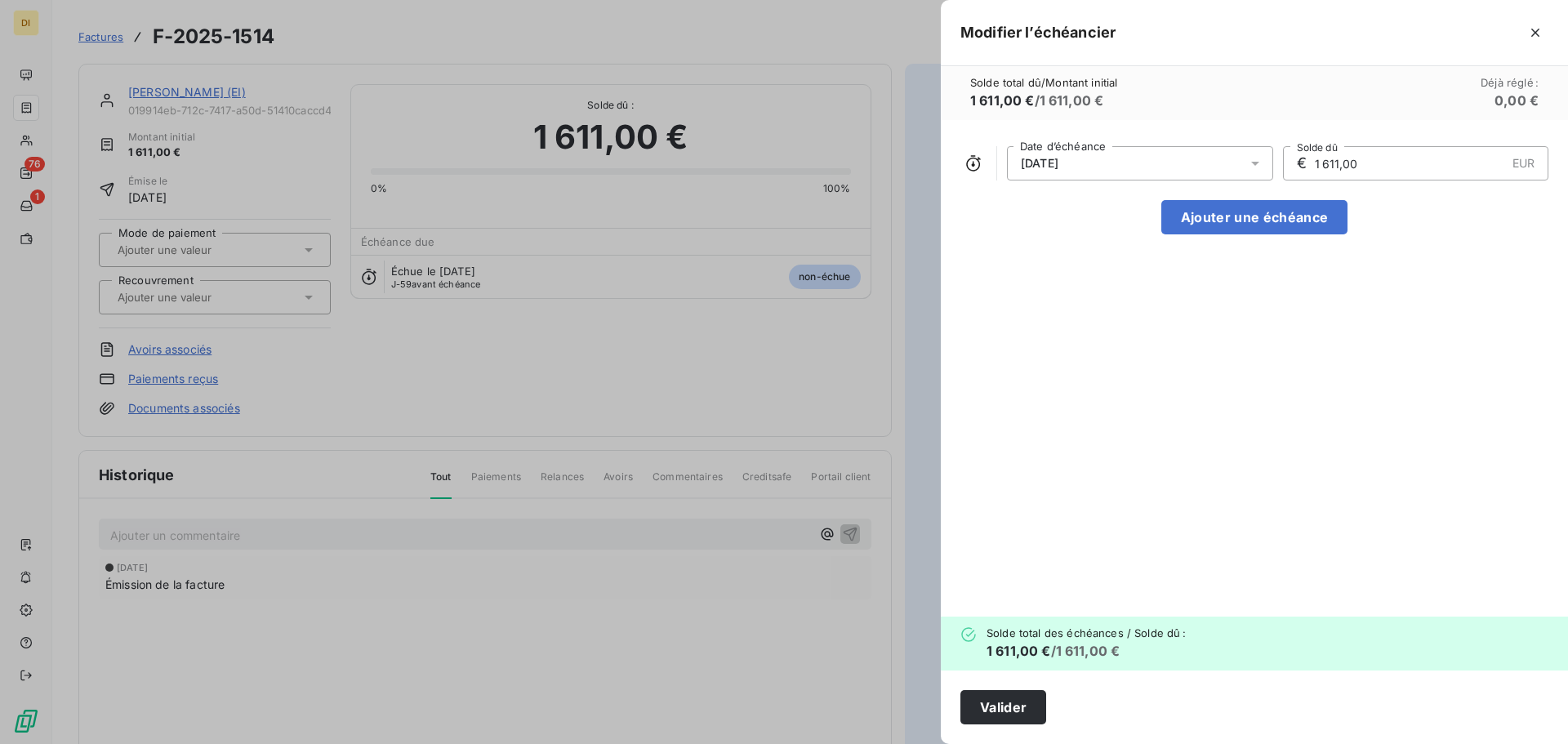
click at [1294, 343] on div "[DATE] Date d’échéance € 1 611,00 EUR Solde dû Ajouter une échéance" at bounding box center [1254, 367] width 627 height 496
click at [1201, 220] on button "Ajouter une échéance" at bounding box center [1254, 217] width 186 height 34
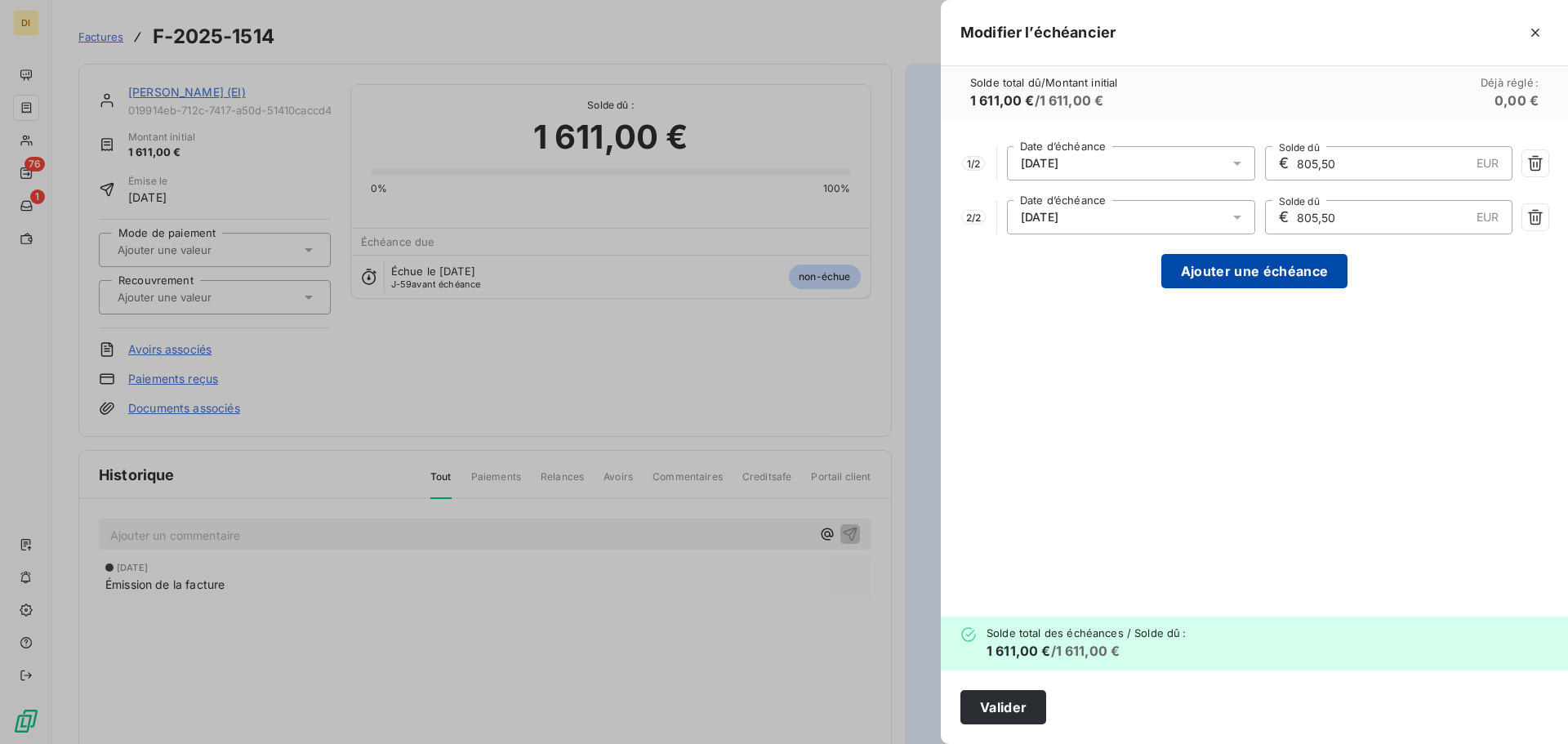
click at [1237, 273] on button "Ajouter une échéance" at bounding box center [1254, 272] width 186 height 34
type input "537,00"
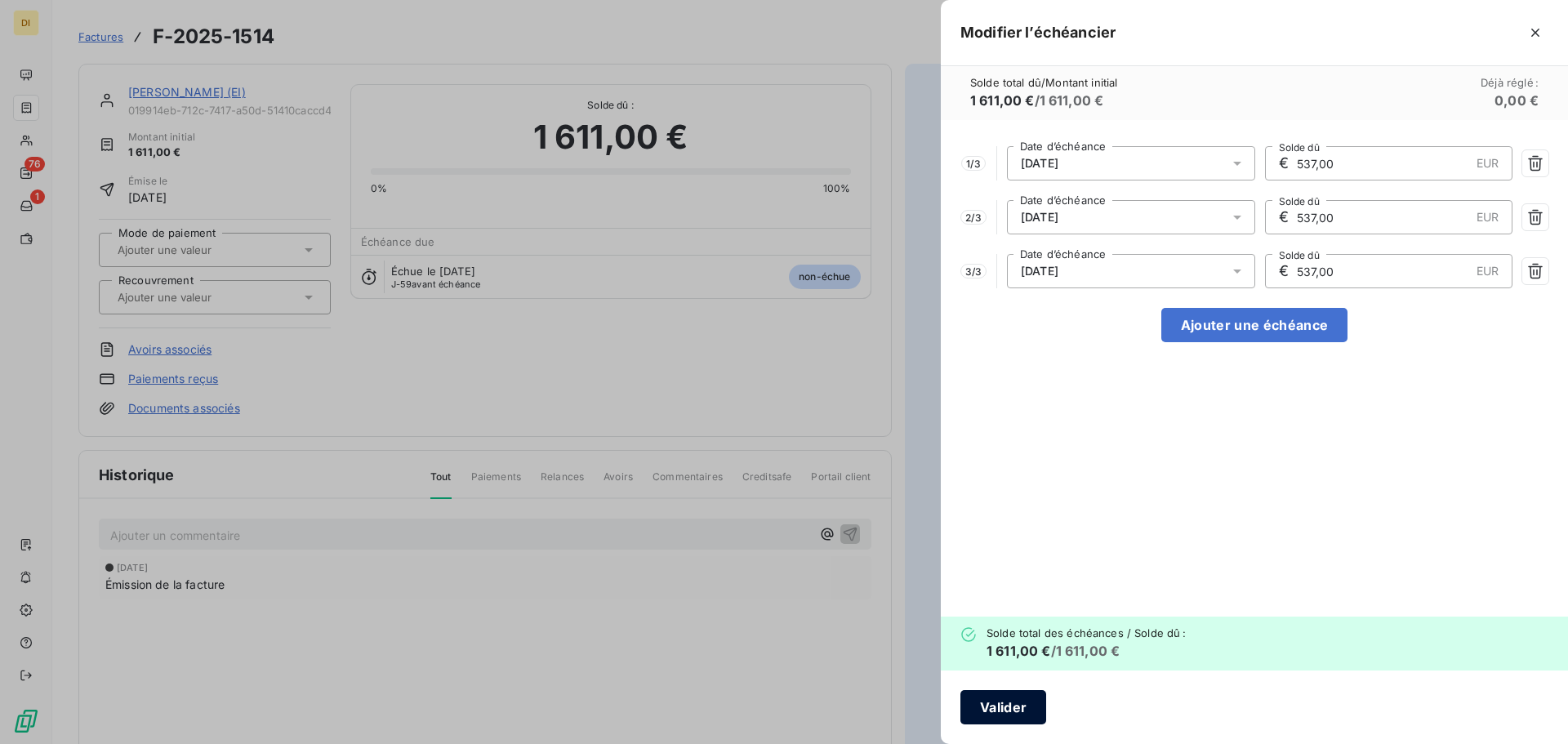
click at [1014, 701] on button "Valider" at bounding box center [1003, 707] width 86 height 34
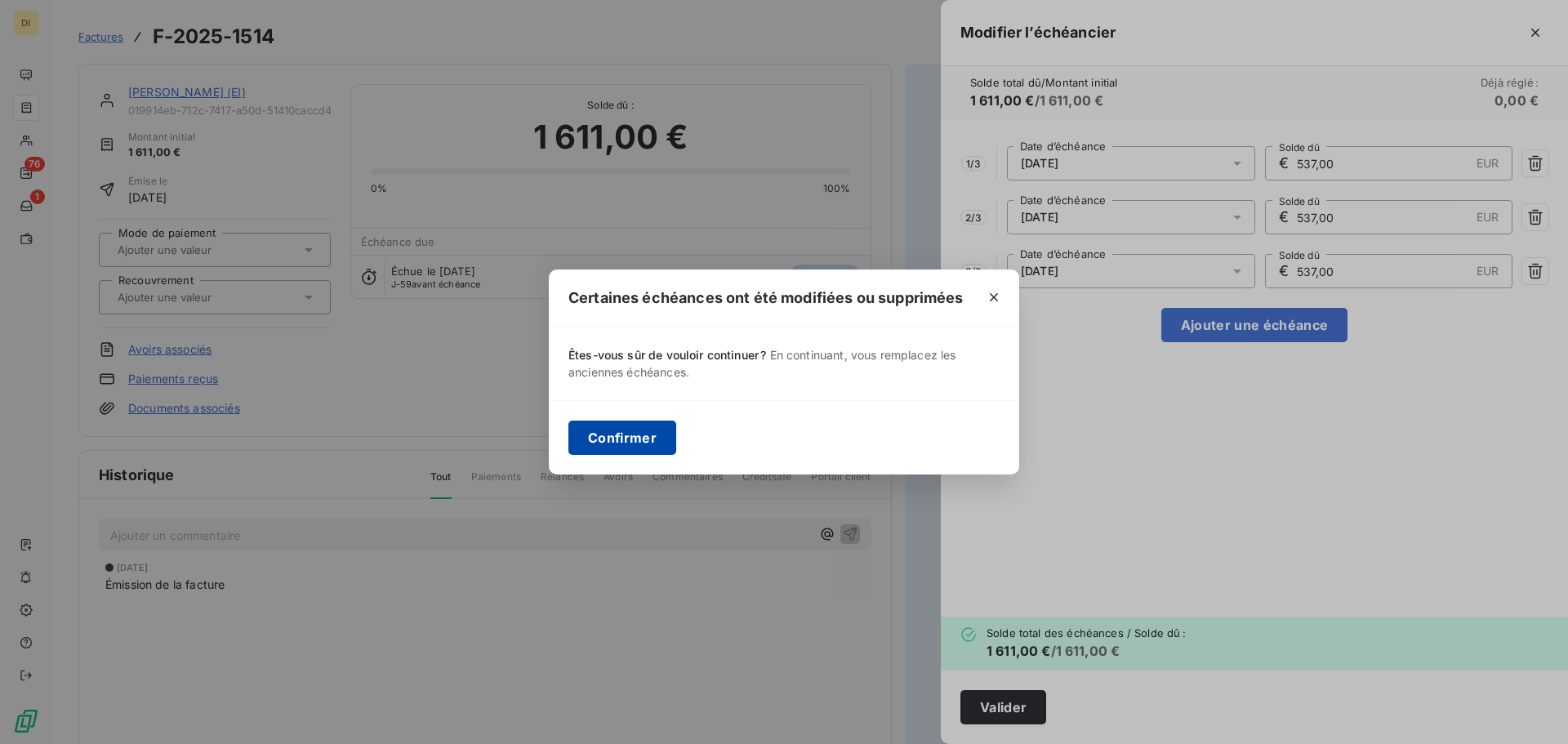
click at [593, 439] on button "Confirmer" at bounding box center [622, 438] width 107 height 34
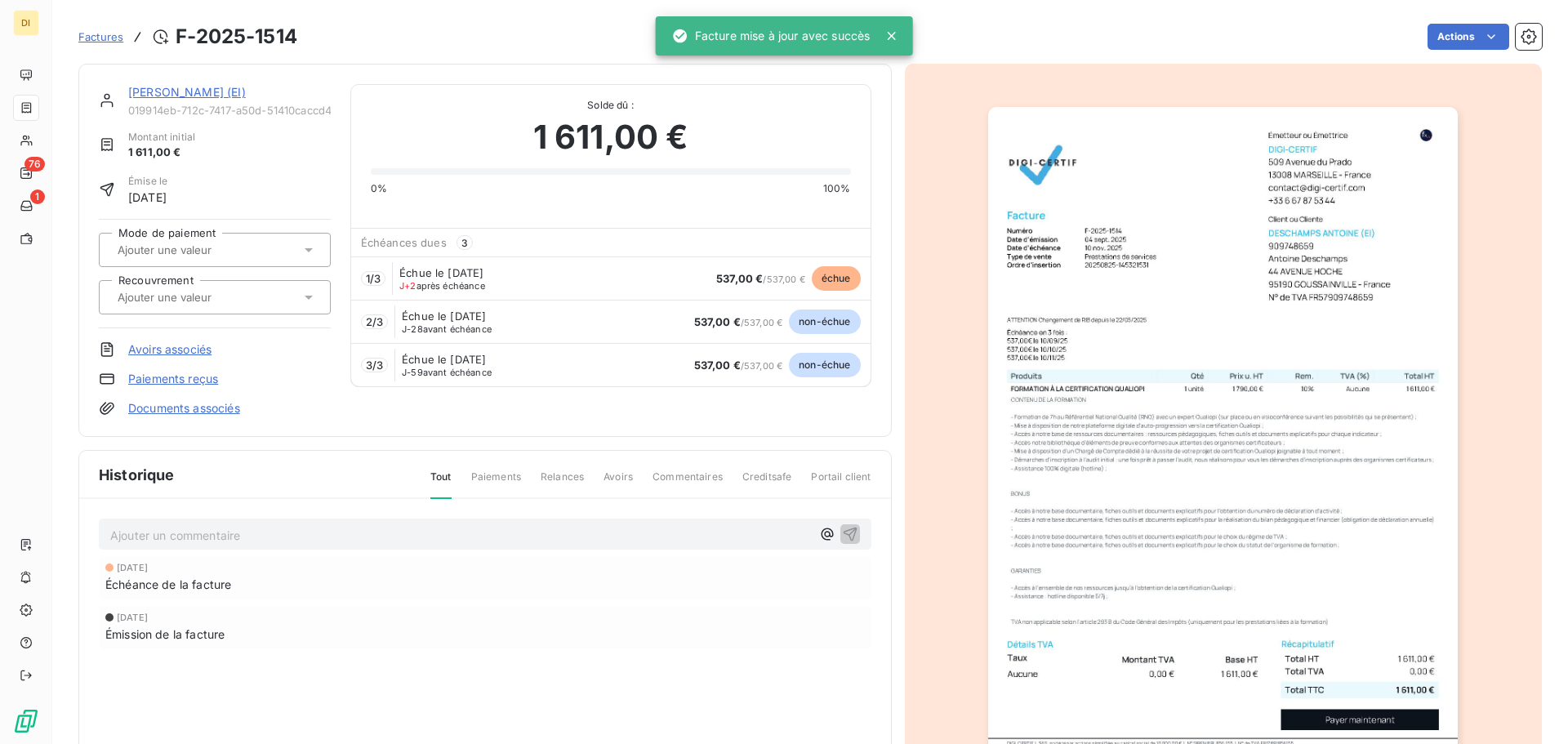
click at [171, 95] on link "[PERSON_NAME] (EI)" at bounding box center [186, 92] width 117 height 14
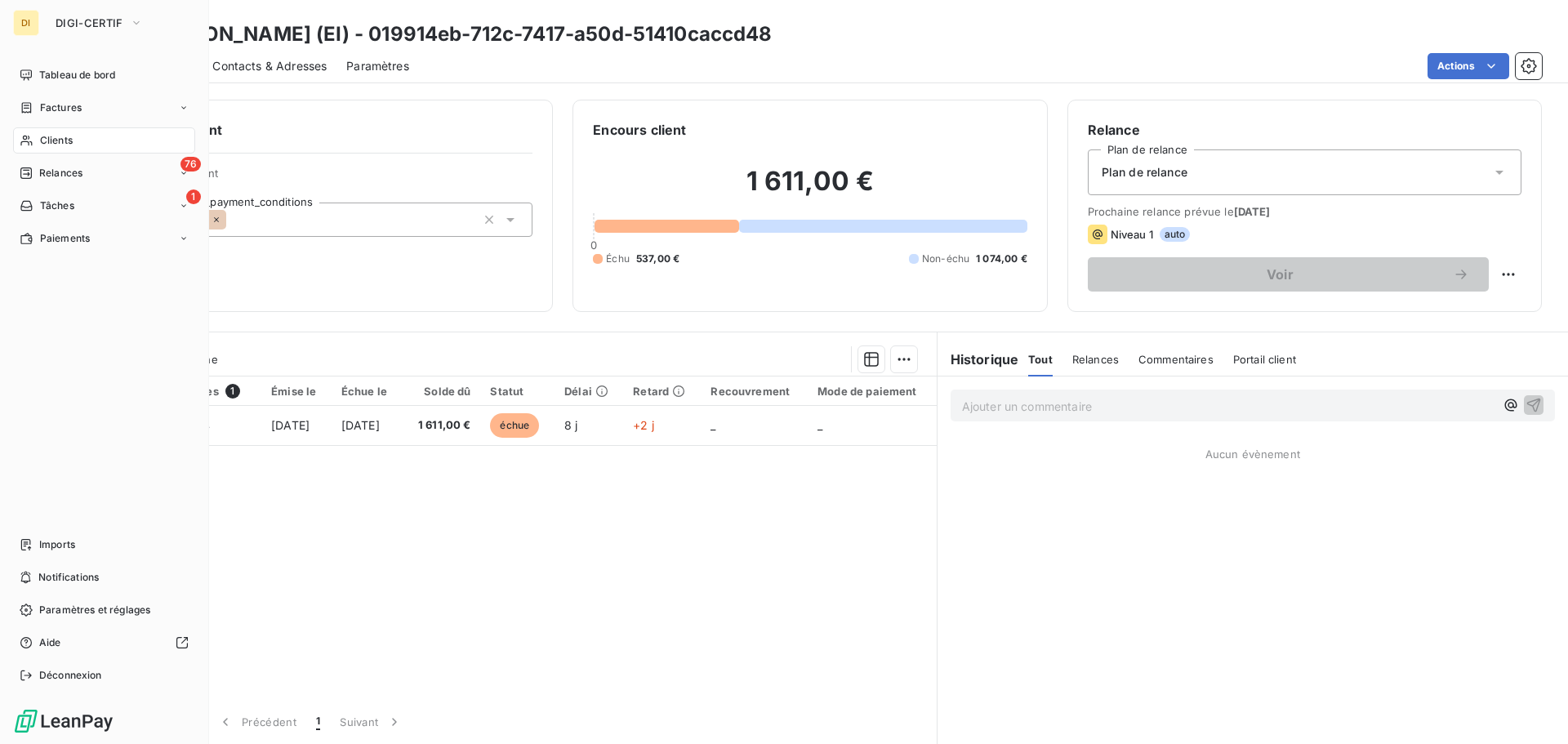
click at [57, 140] on span "Clients" at bounding box center [57, 140] width 33 height 15
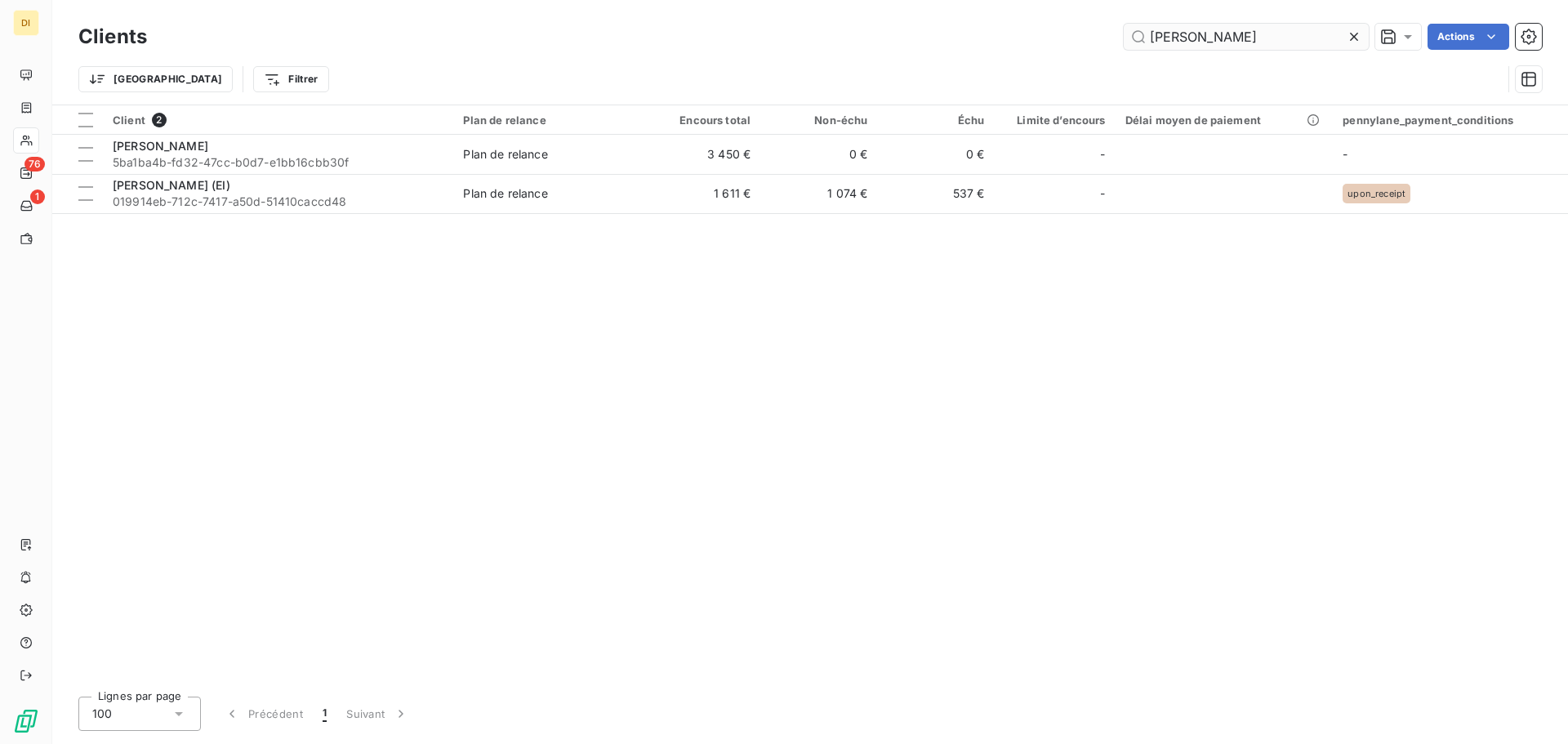
click at [1180, 43] on input "[PERSON_NAME]" at bounding box center [1246, 37] width 245 height 26
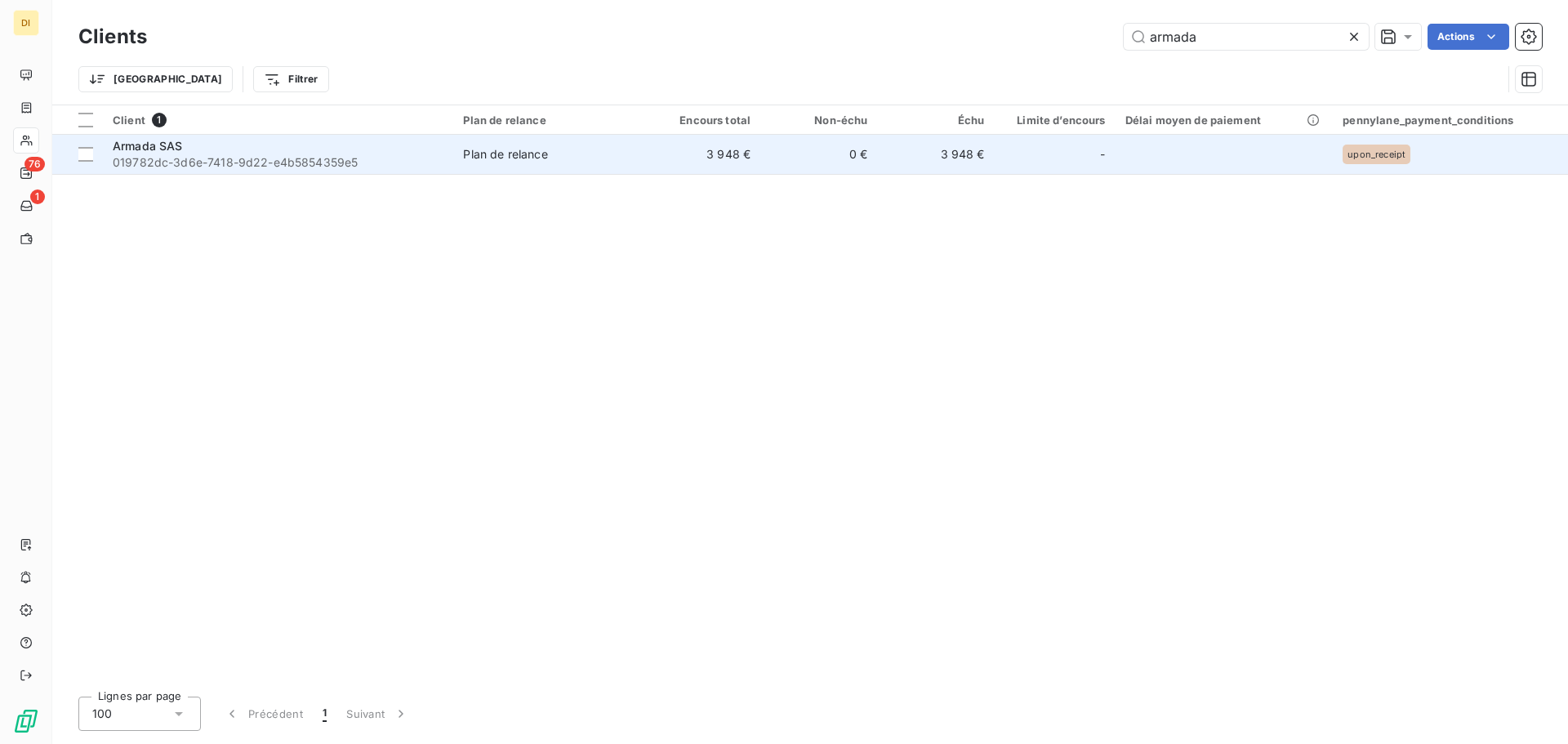
type input "armada"
click at [663, 154] on td "3 948 €" at bounding box center [702, 154] width 116 height 39
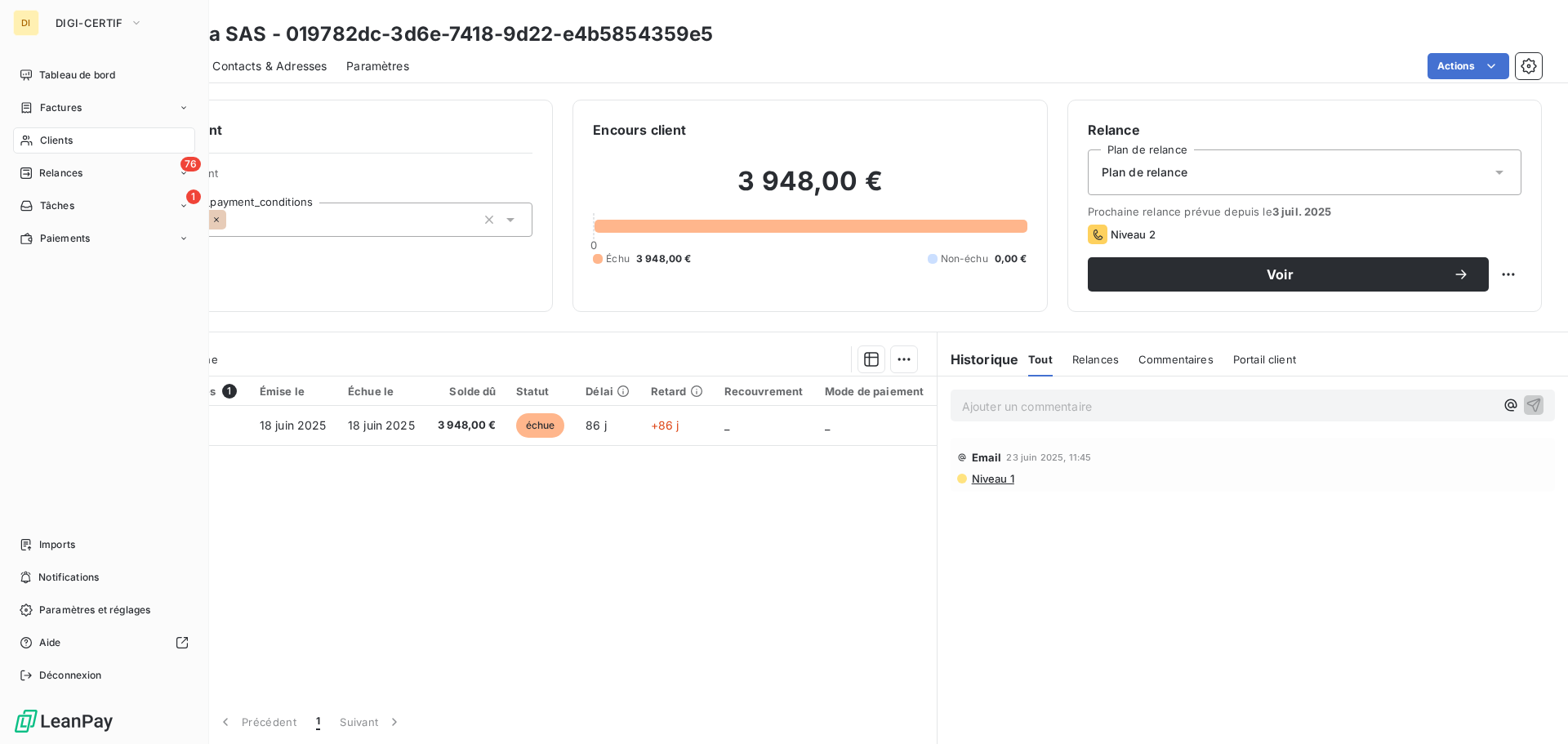
click at [36, 142] on div "Clients" at bounding box center [104, 140] width 182 height 26
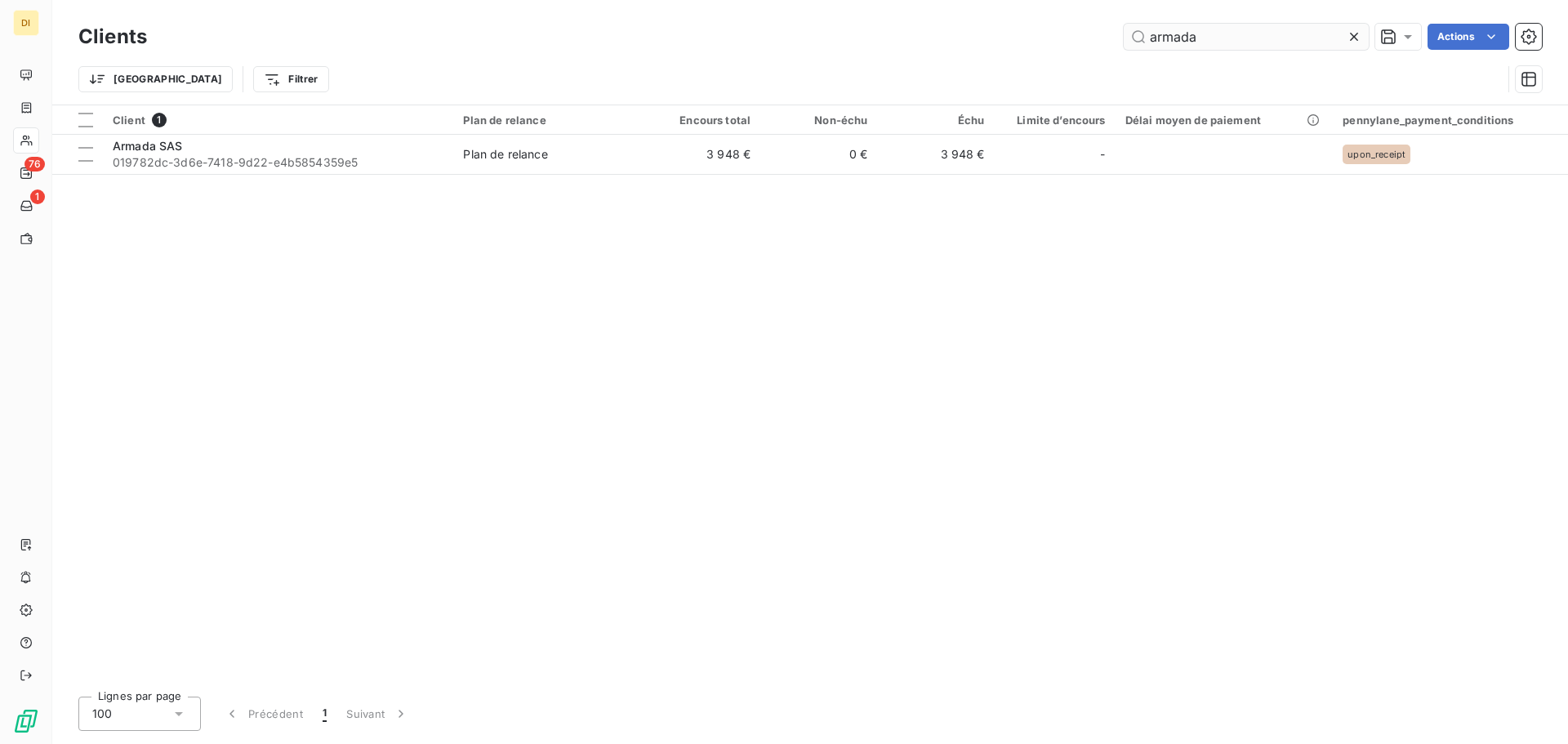
click at [1159, 43] on input "armada" at bounding box center [1246, 37] width 245 height 26
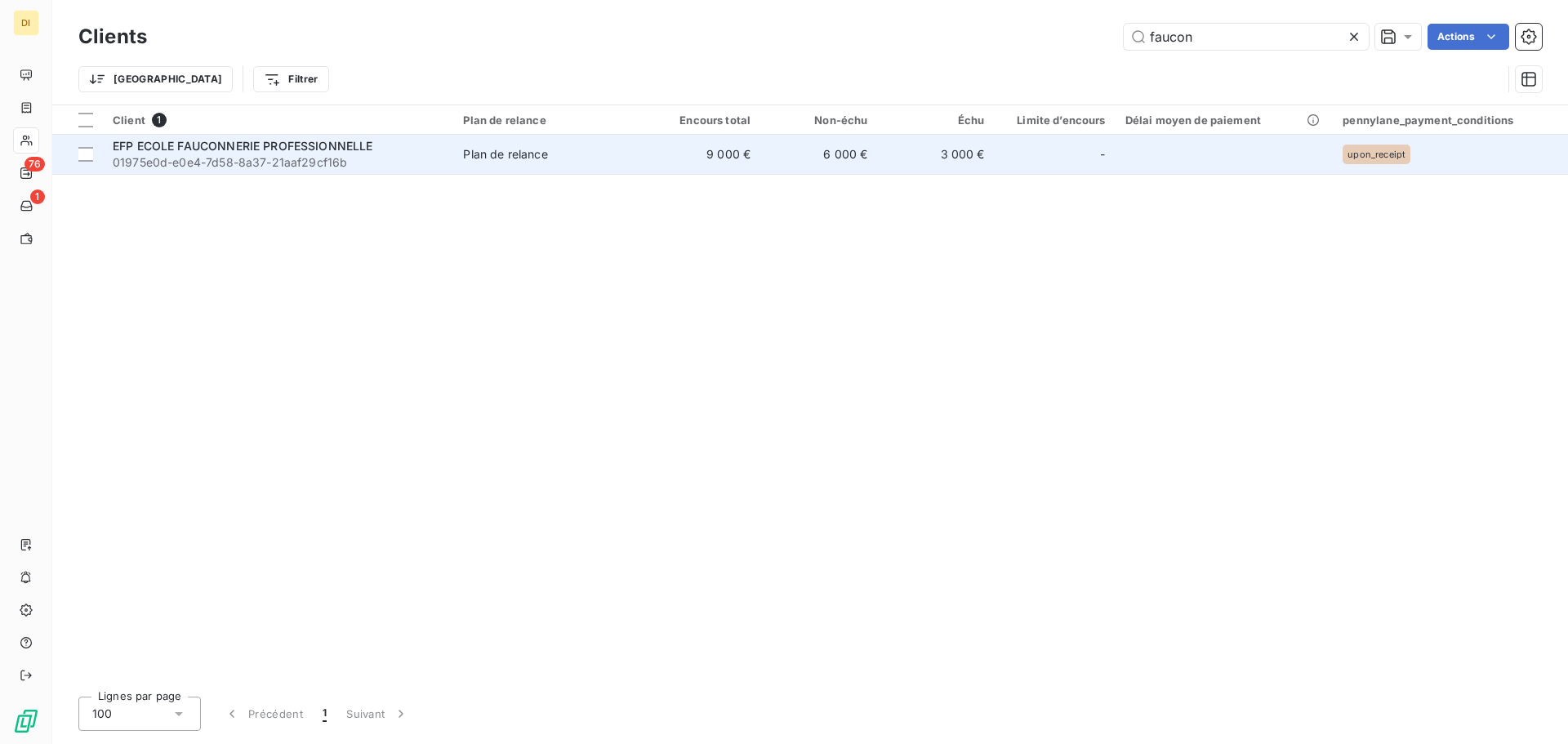
type input "faucon"
click at [308, 152] on span "EFP ECOLE FAUCONNERIE PROFESSIONNELLE" at bounding box center [243, 145] width 261 height 14
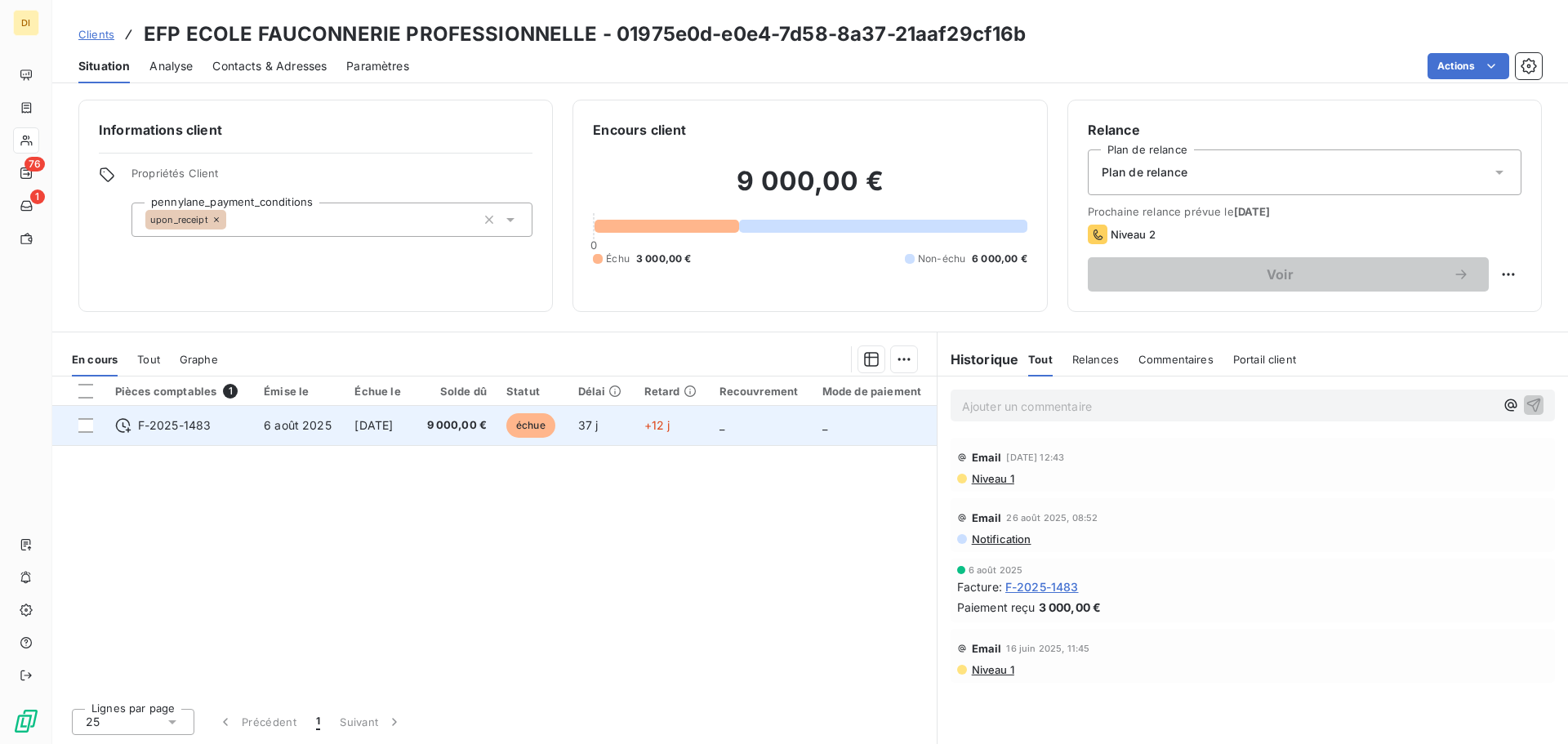
click at [344, 422] on td "[DATE]" at bounding box center [379, 426] width 69 height 39
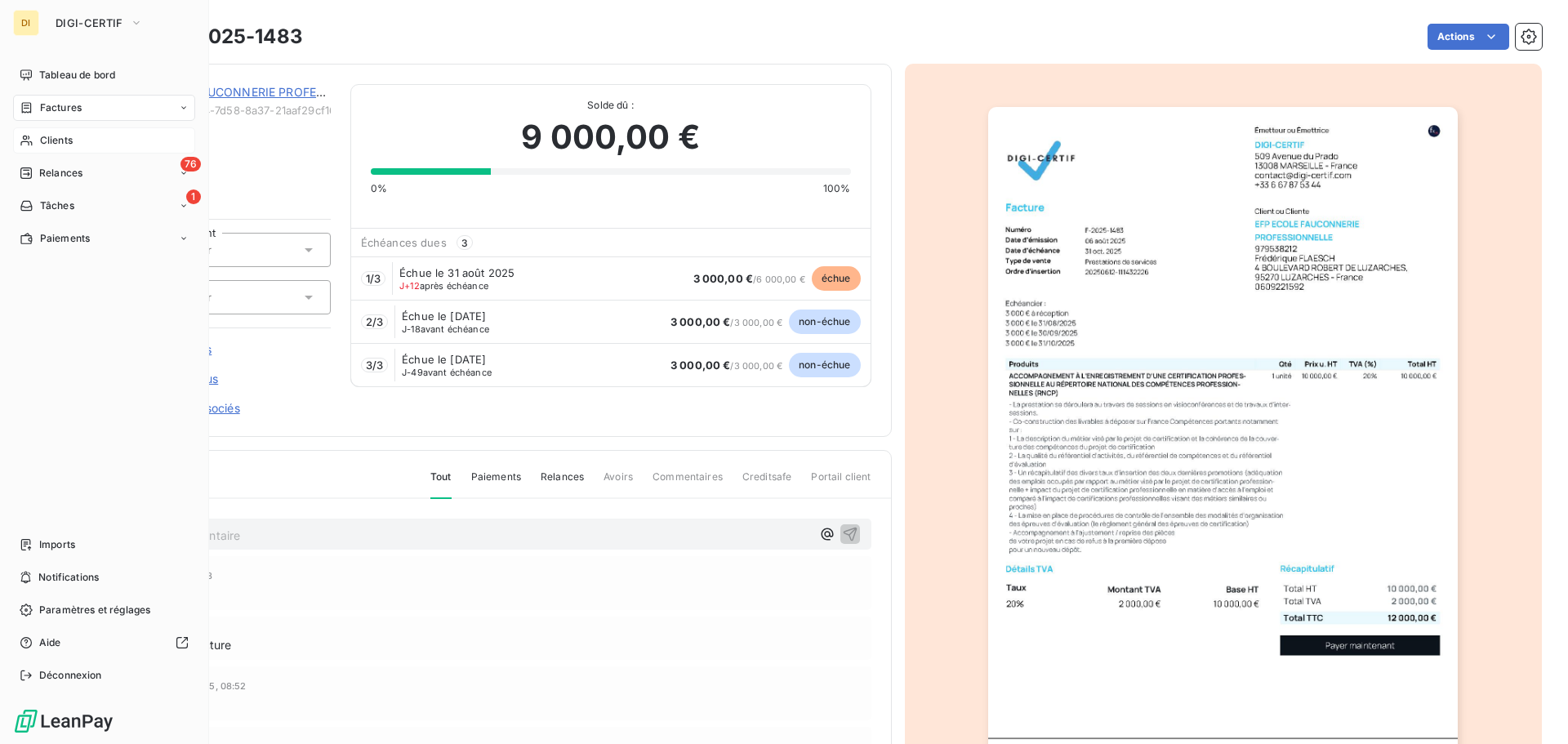
click at [40, 136] on span "Clients" at bounding box center [57, 140] width 33 height 15
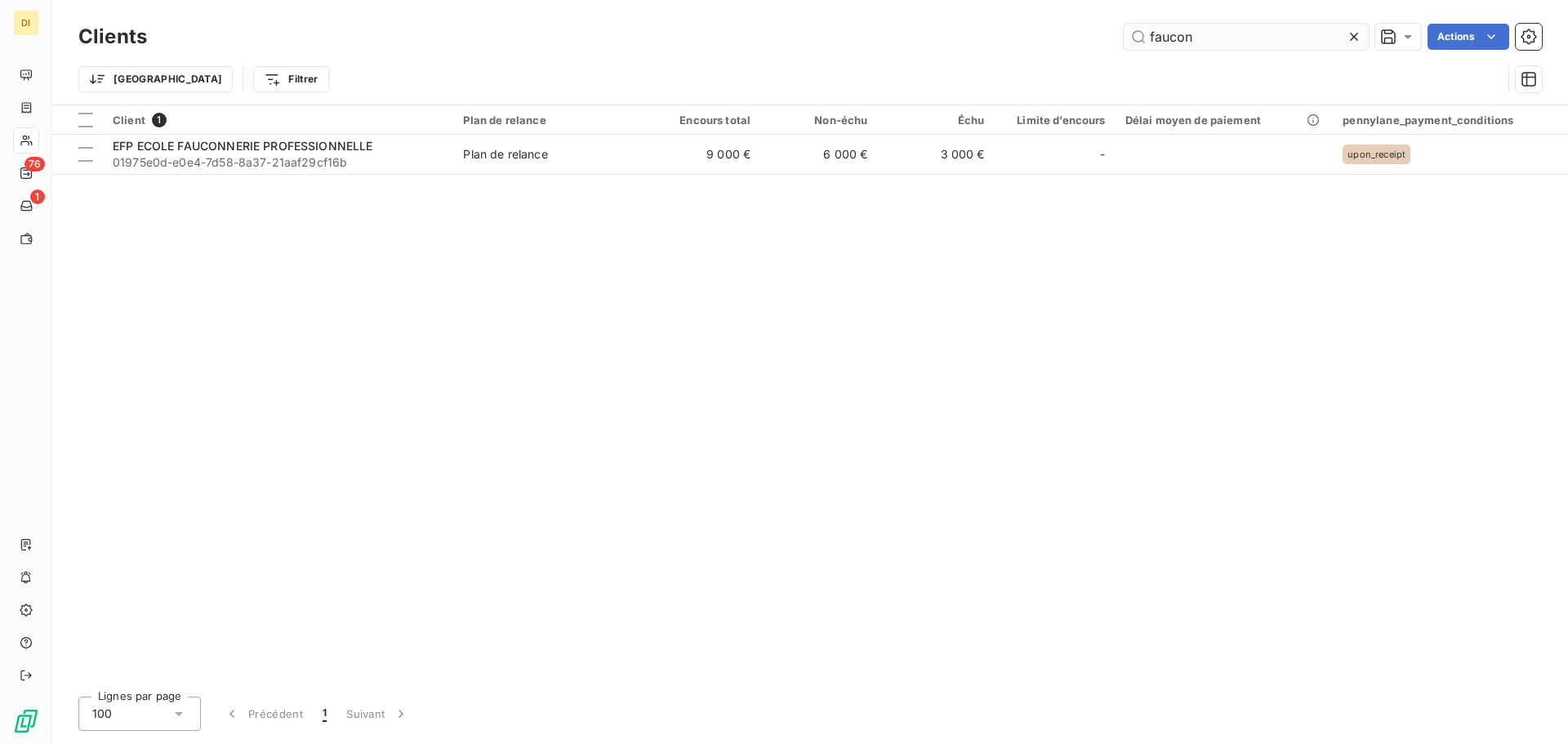
click at [1175, 39] on input "faucon" at bounding box center [1246, 37] width 245 height 26
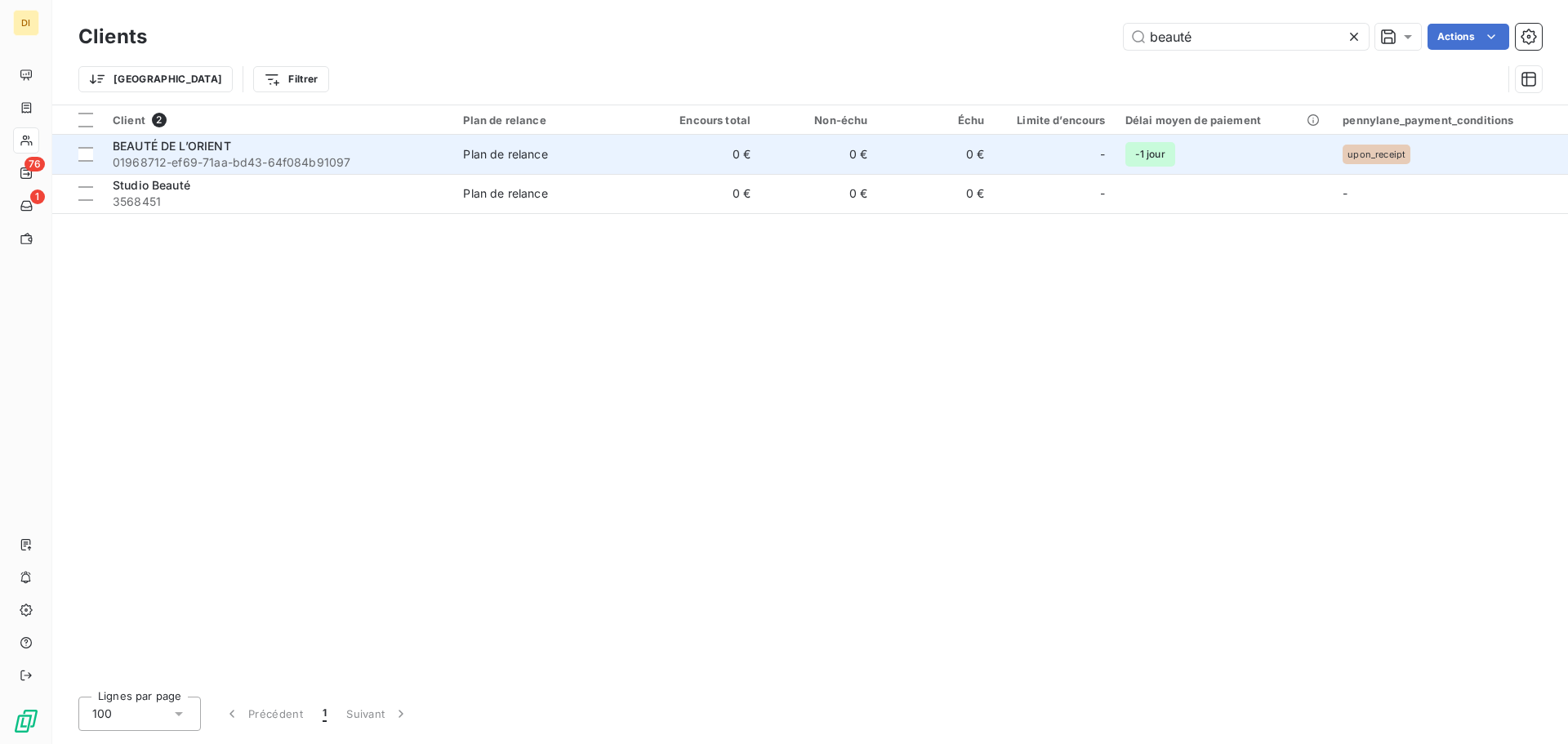
type input "beauté"
click at [358, 135] on td "BEAUTÉ DE L’ORIENT 01968712-ef69-71aa-bd43-64f084b91097" at bounding box center [277, 154] width 350 height 39
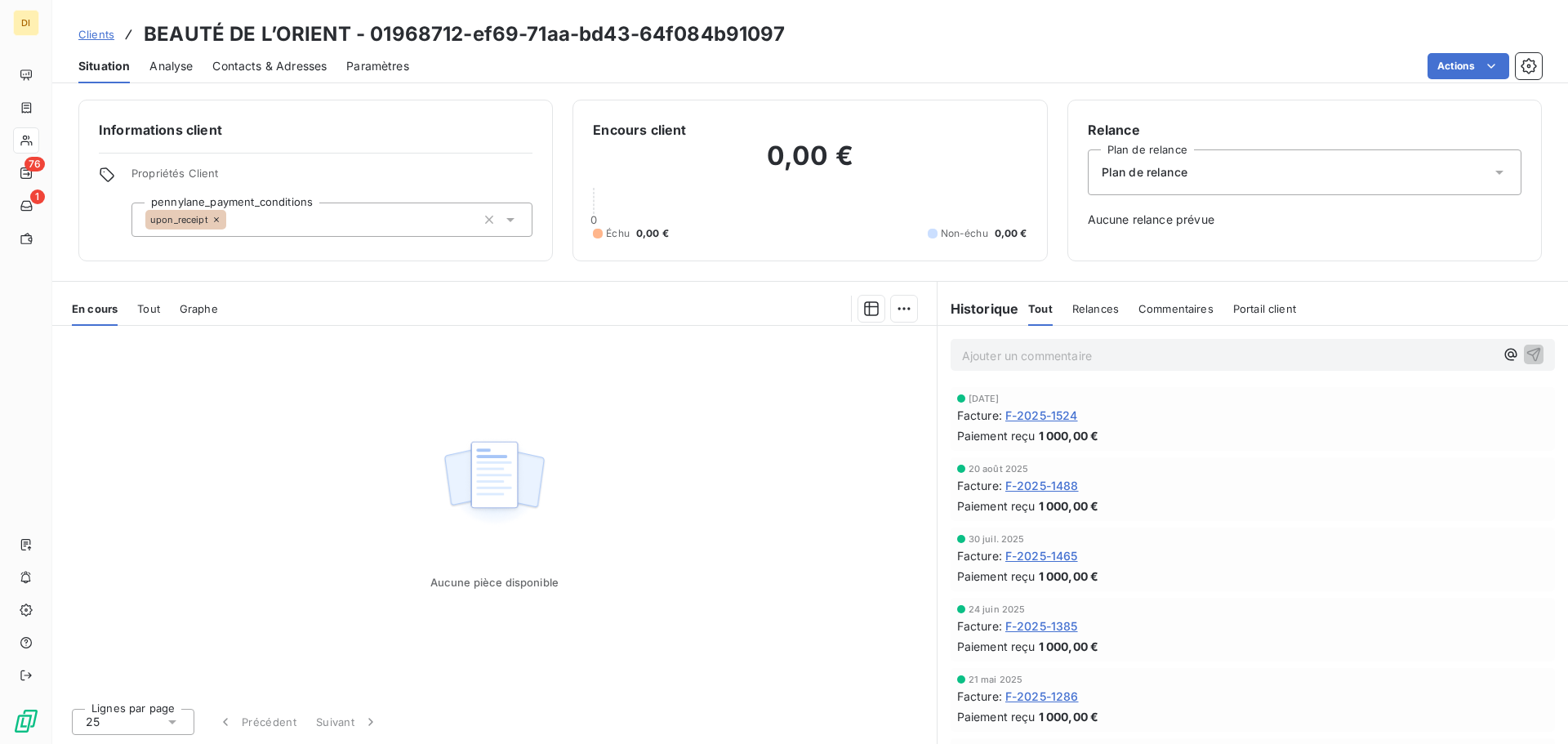
scroll to position [62, 0]
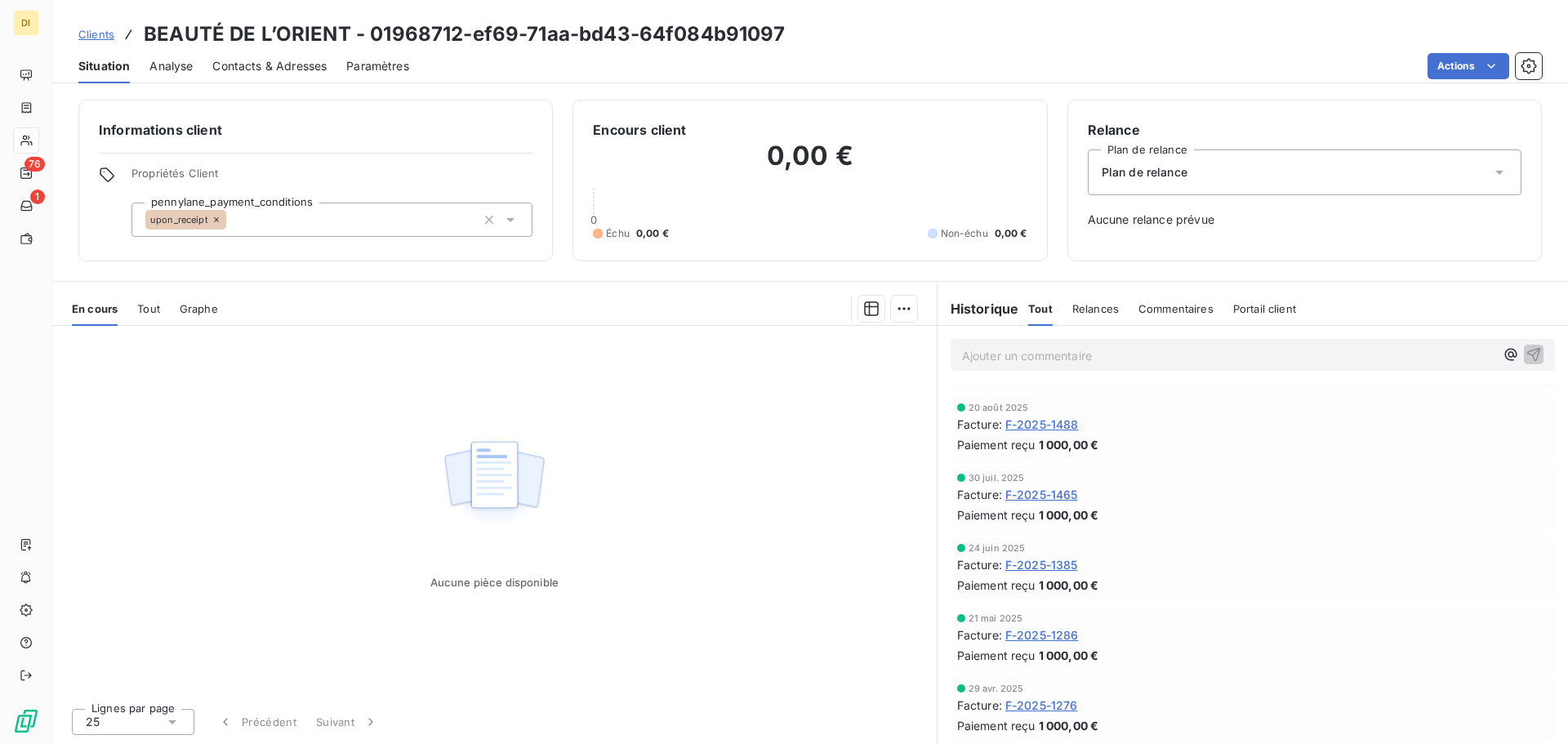
click at [1051, 703] on span "F-2025-1276" at bounding box center [1042, 705] width 73 height 17
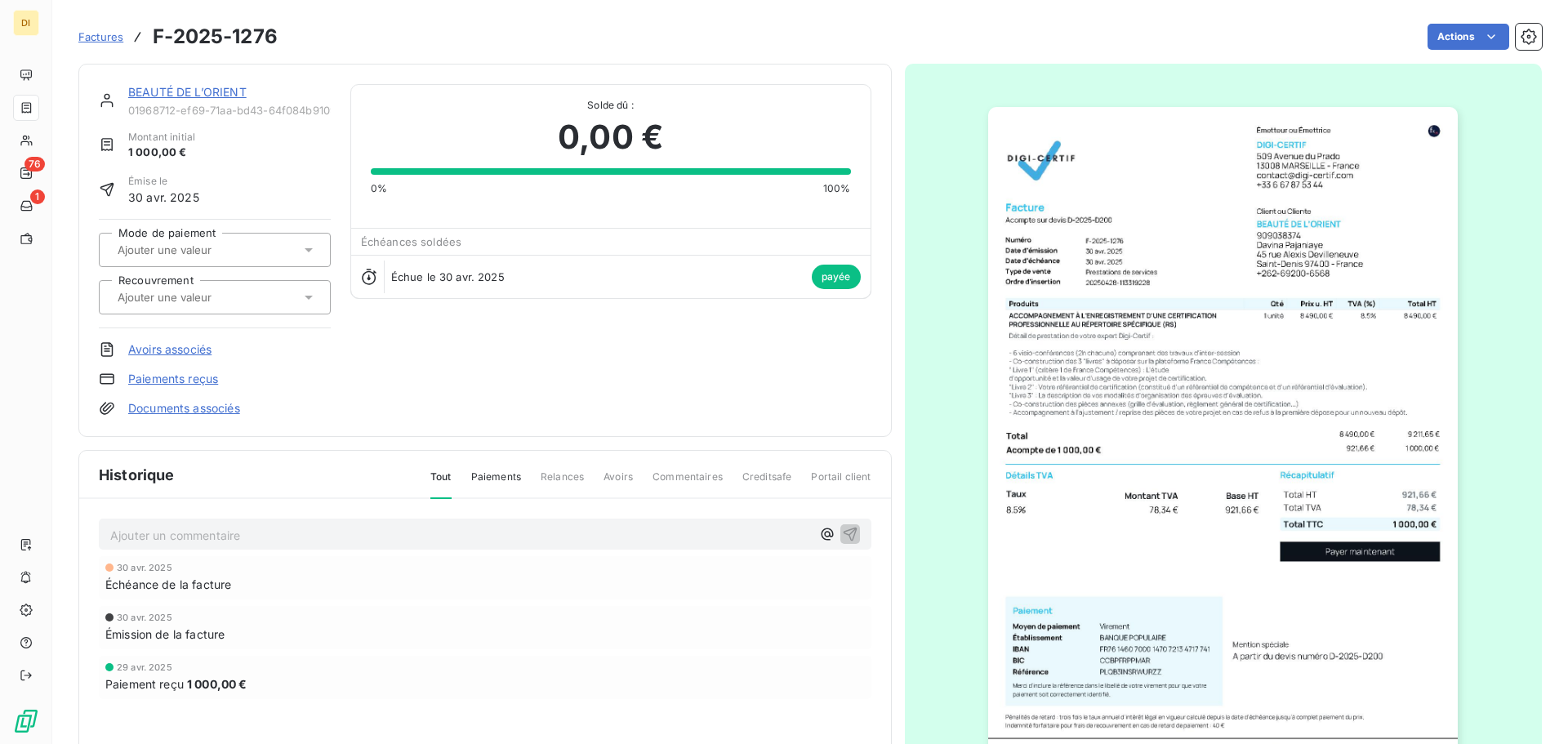
click at [220, 89] on link "BEAUTÉ DE L’ORIENT" at bounding box center [187, 92] width 118 height 14
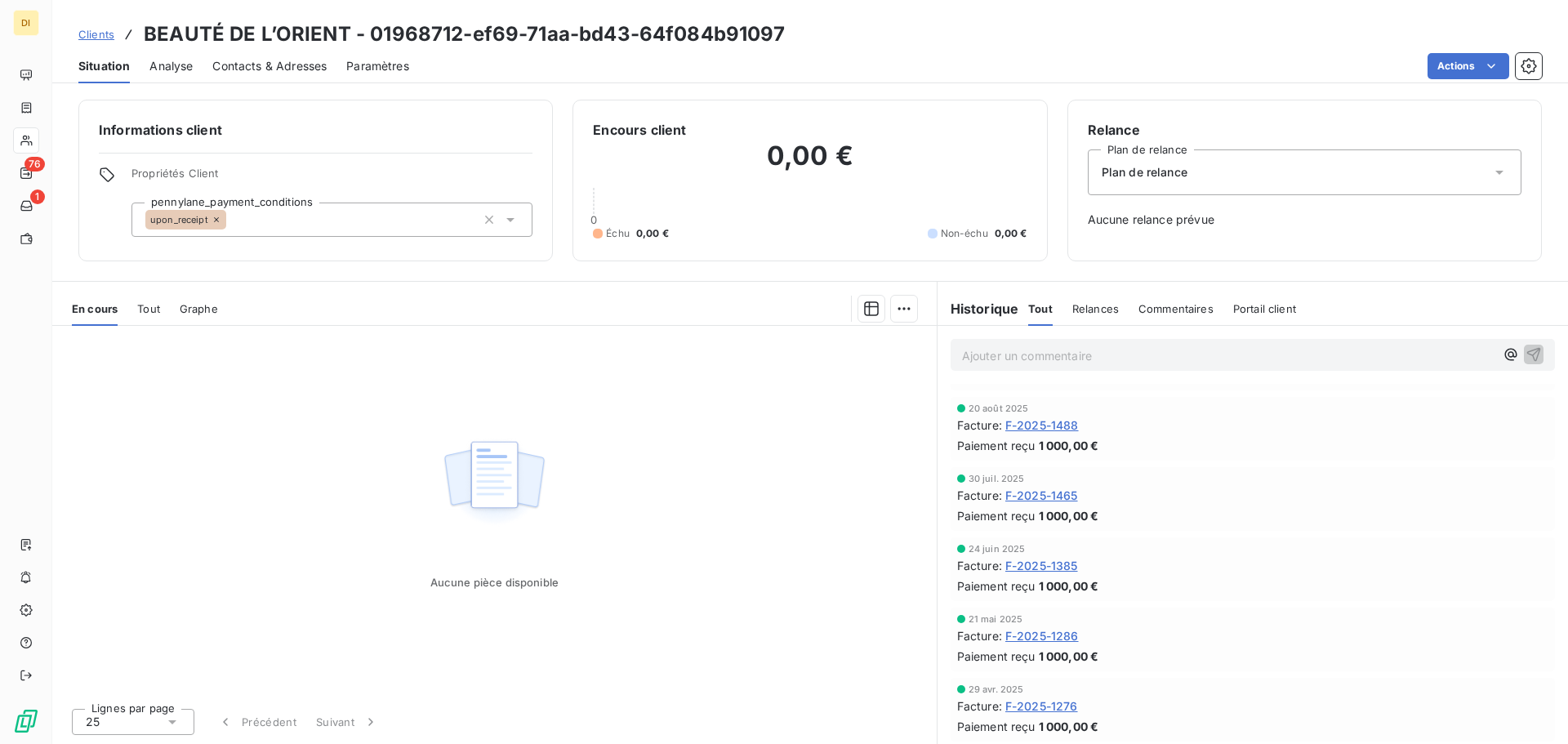
scroll to position [62, 0]
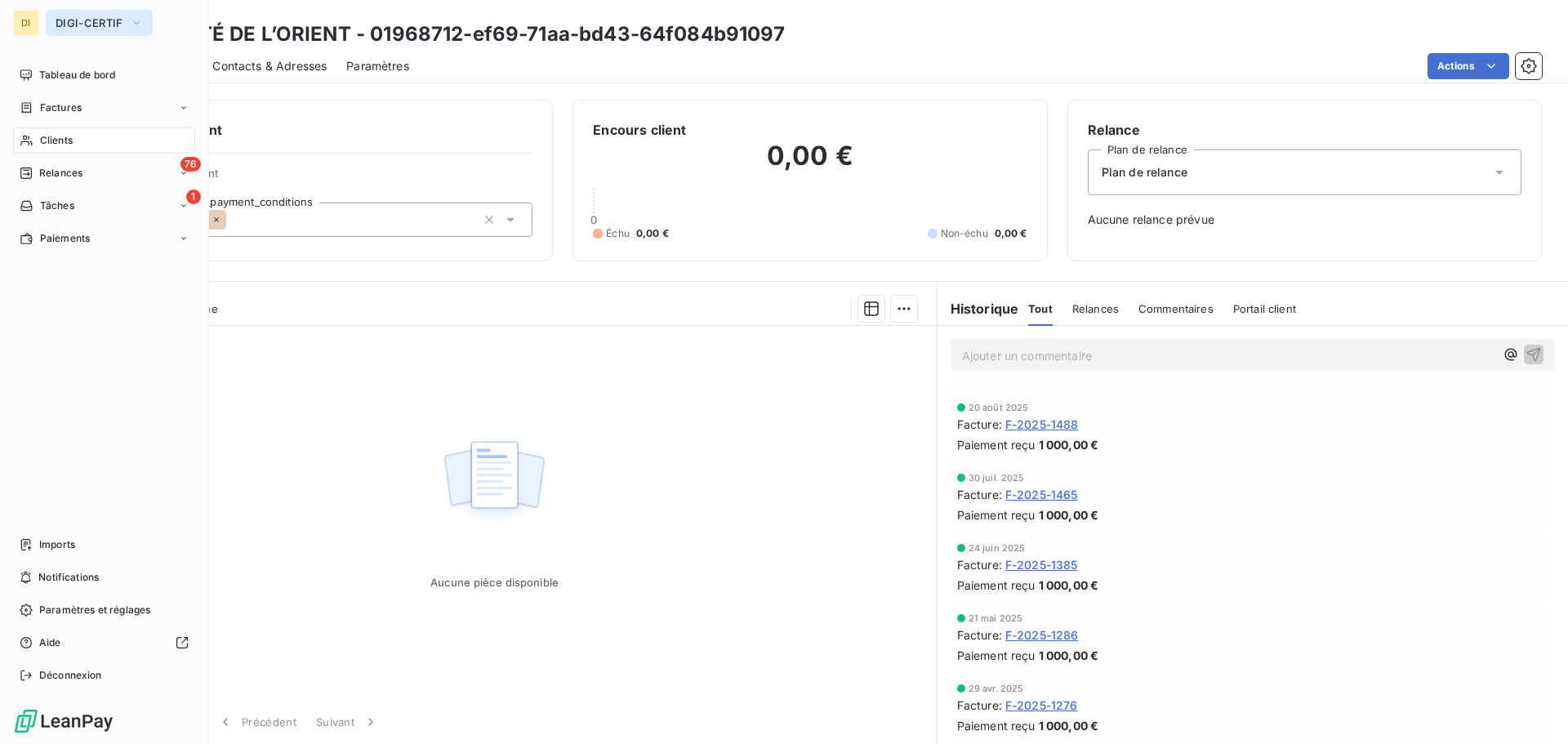
click at [104, 22] on span "DIGI-CERTIF" at bounding box center [89, 23] width 68 height 13
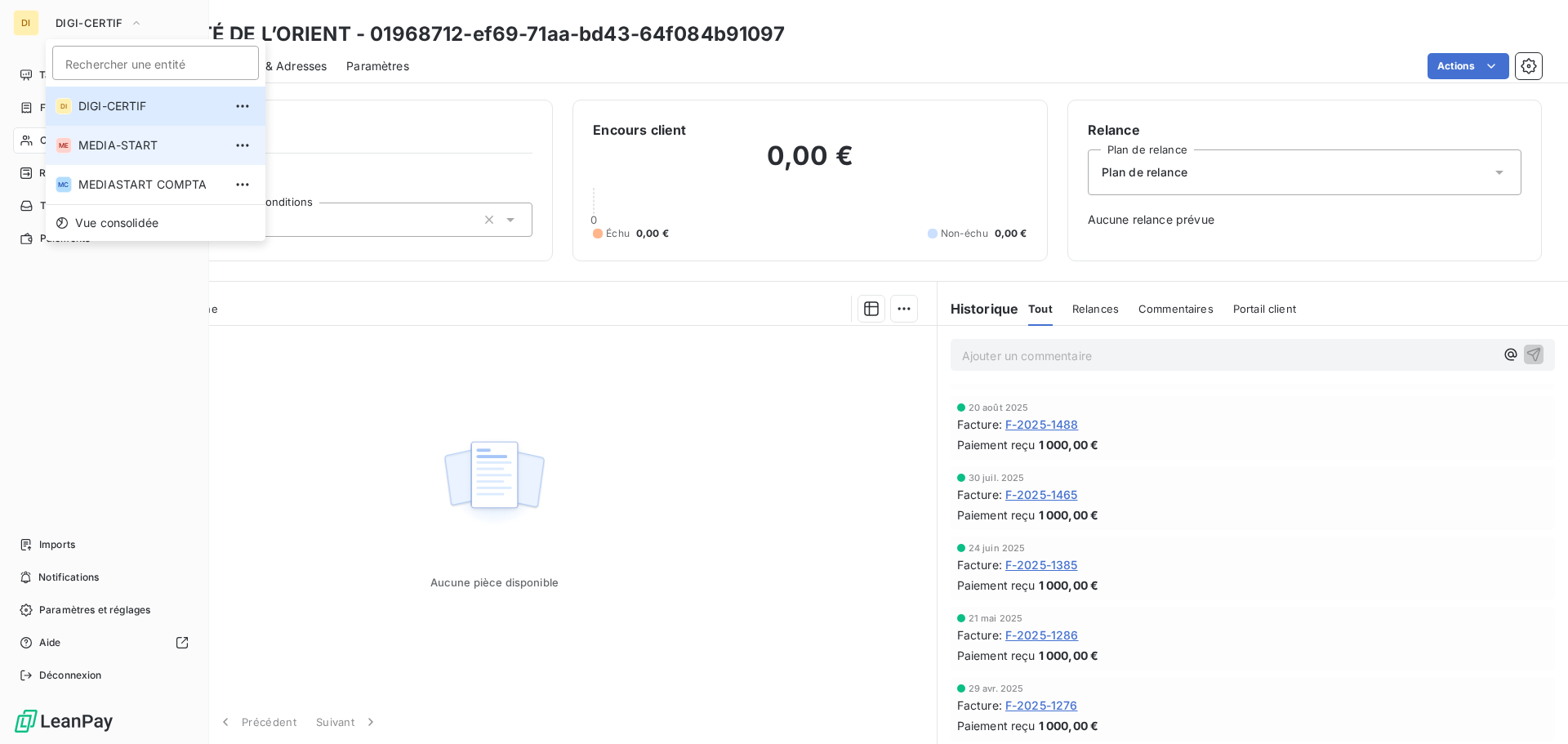
click at [90, 148] on span "MEDIA-START" at bounding box center [151, 145] width 144 height 16
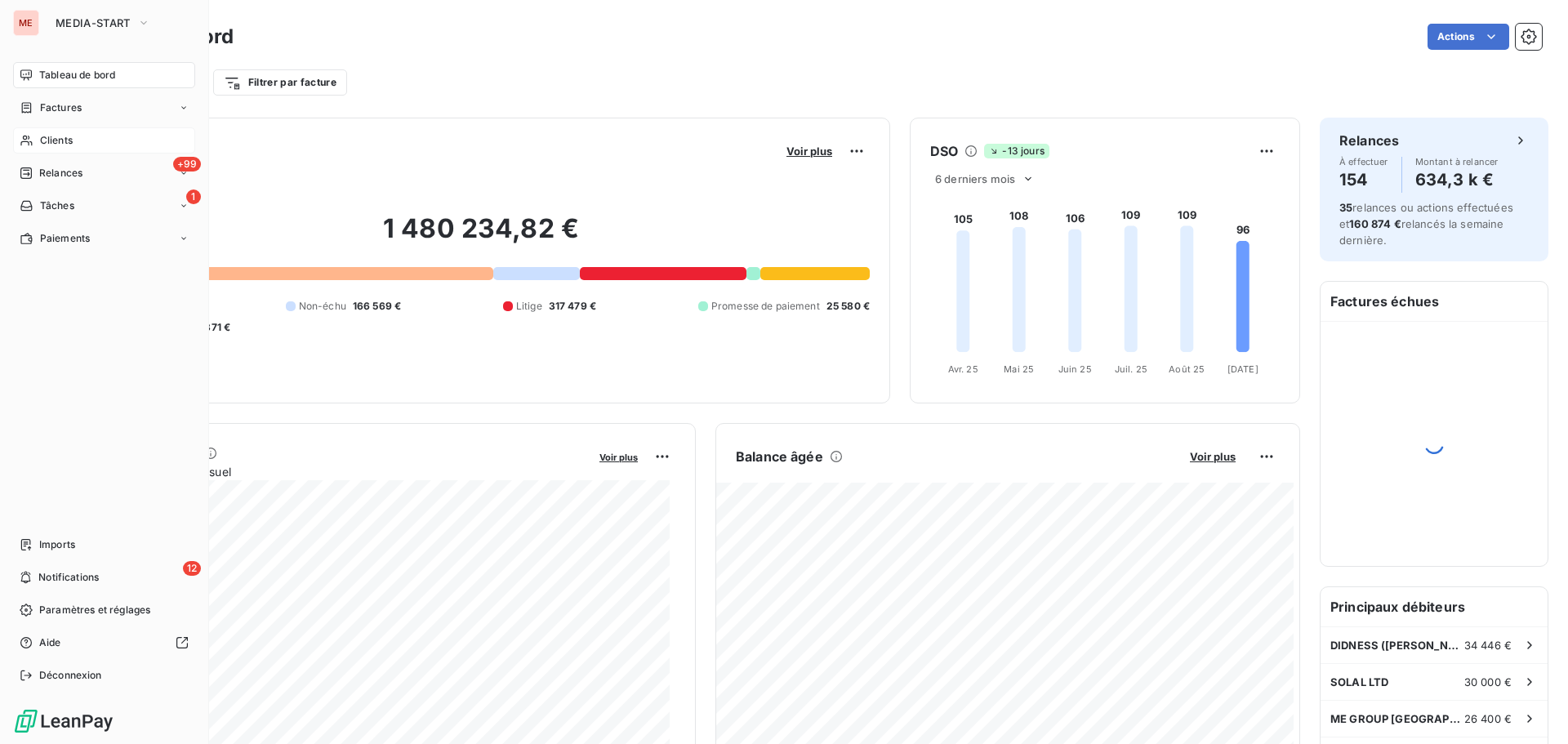
click at [79, 145] on div "Clients" at bounding box center [104, 140] width 182 height 26
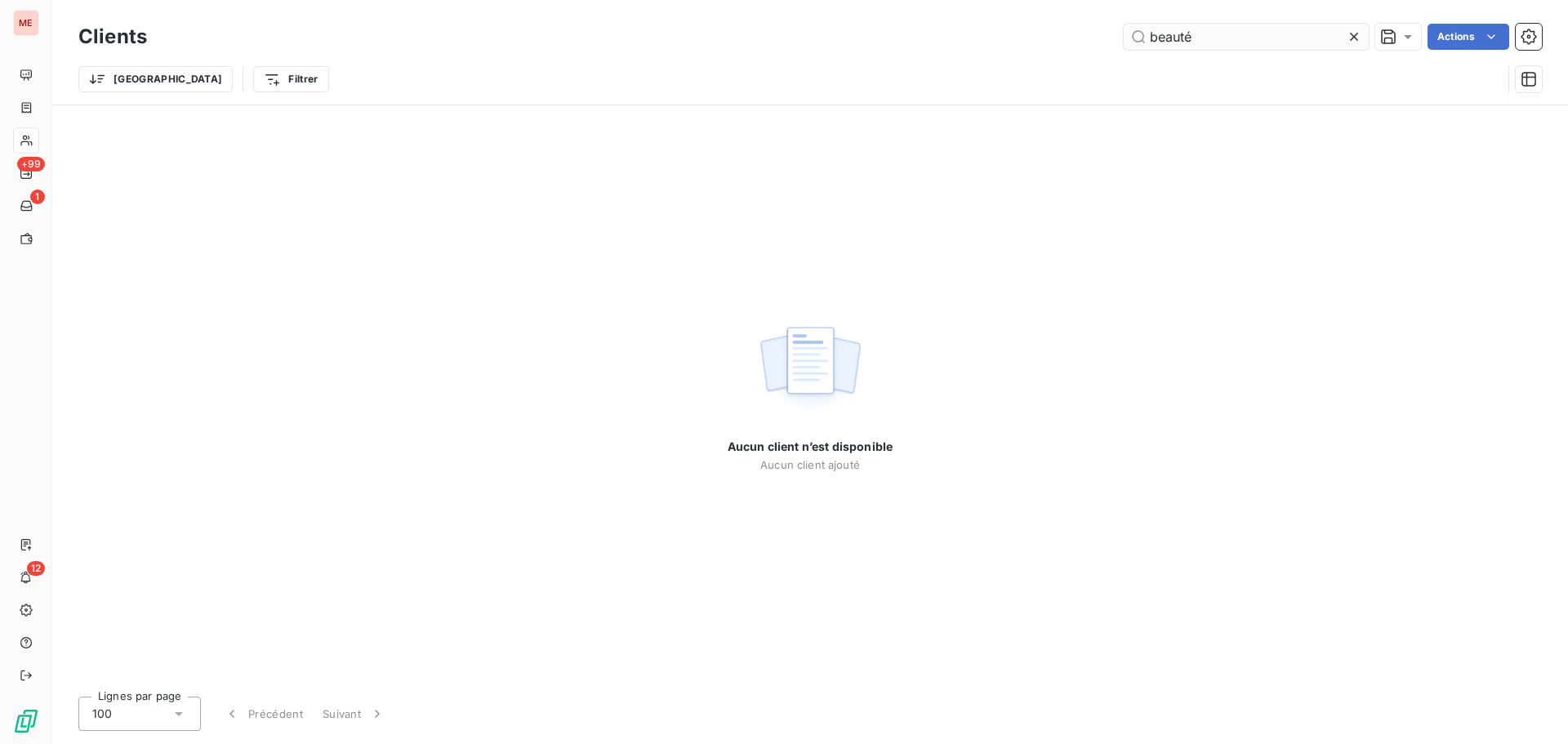
click at [1254, 33] on input "beauté" at bounding box center [1246, 37] width 245 height 26
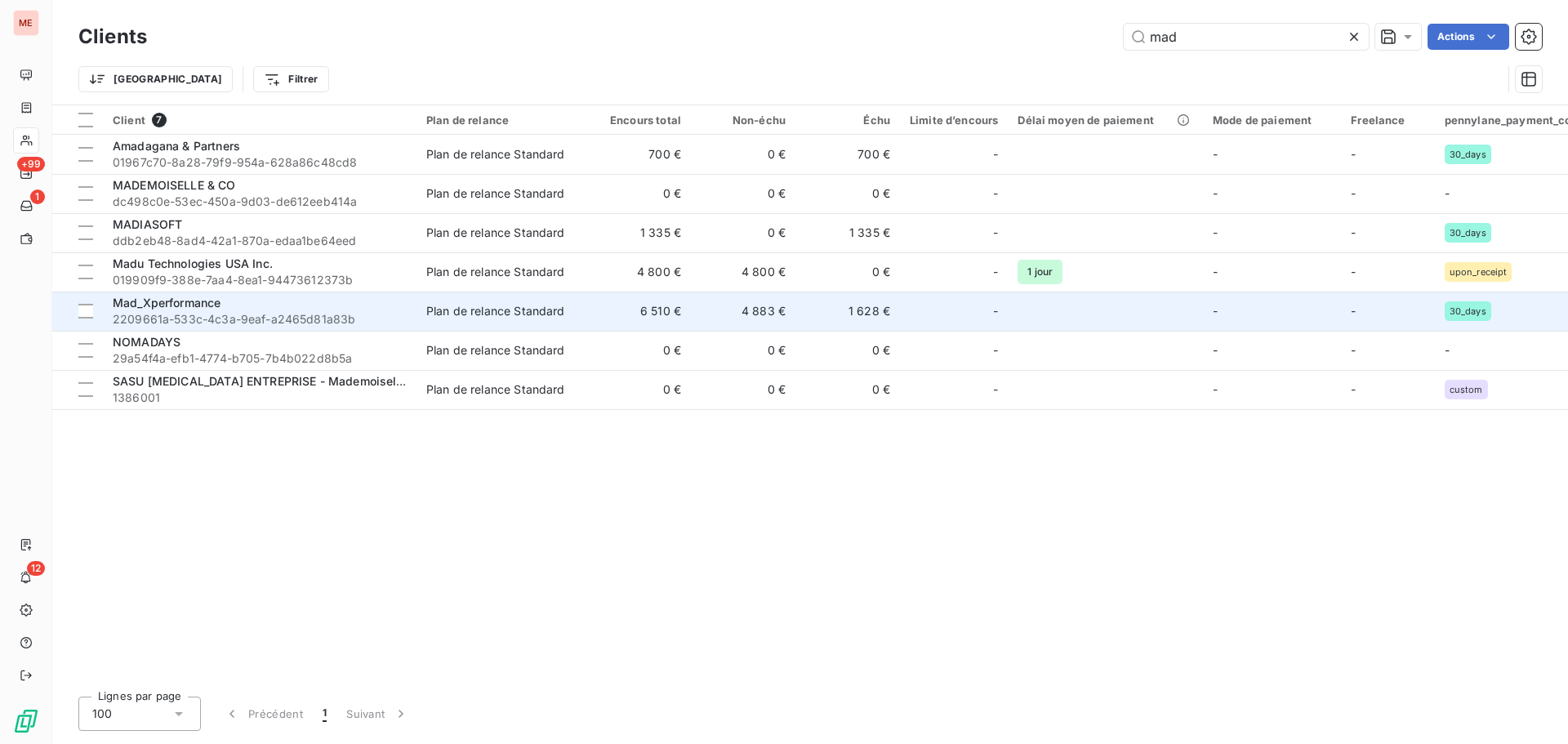
type input "mad"
click at [229, 317] on span "2209661a-533c-4c3a-9eaf-a2465d81a83b" at bounding box center [259, 319] width 294 height 16
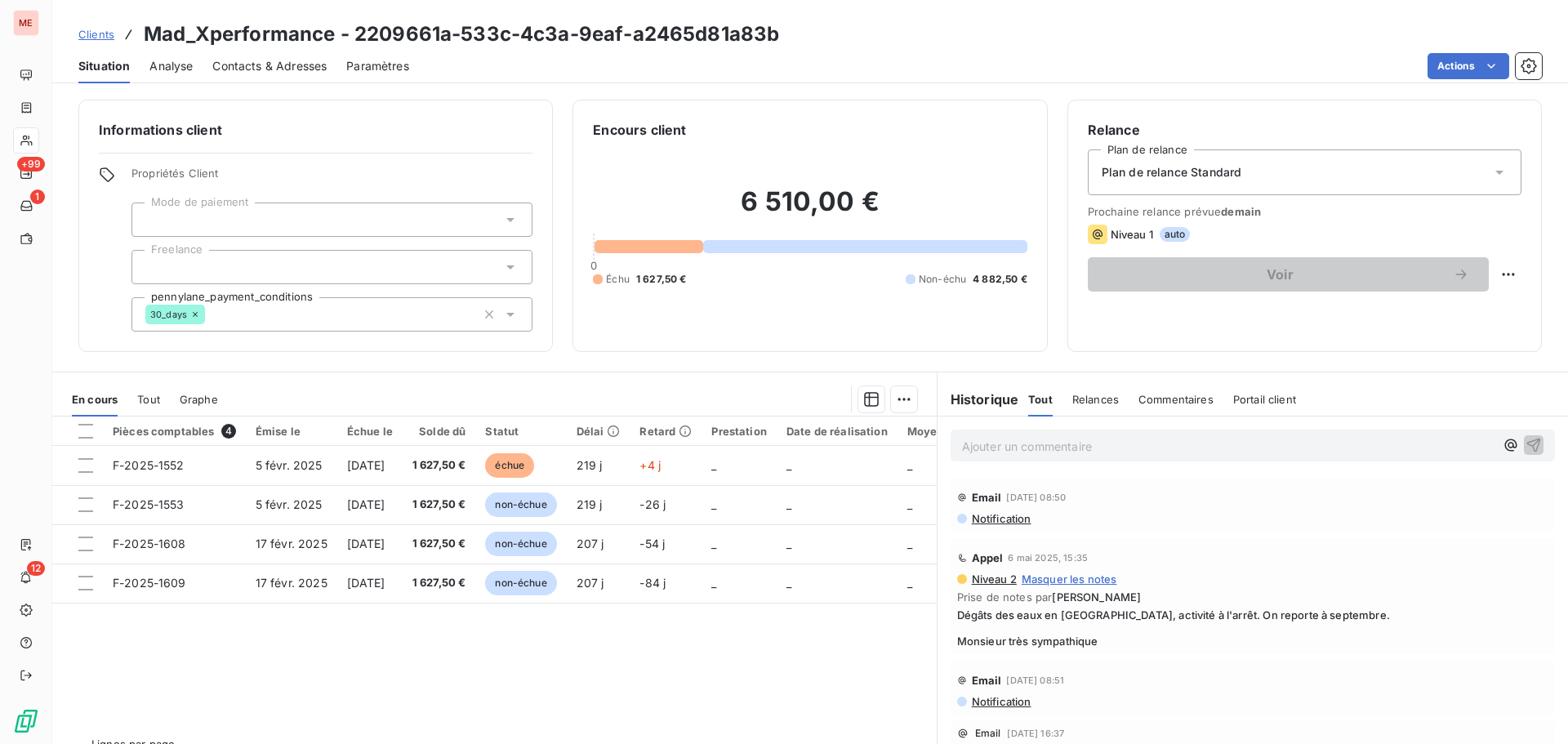
click at [282, 70] on span "Contacts & Adresses" at bounding box center [269, 66] width 114 height 16
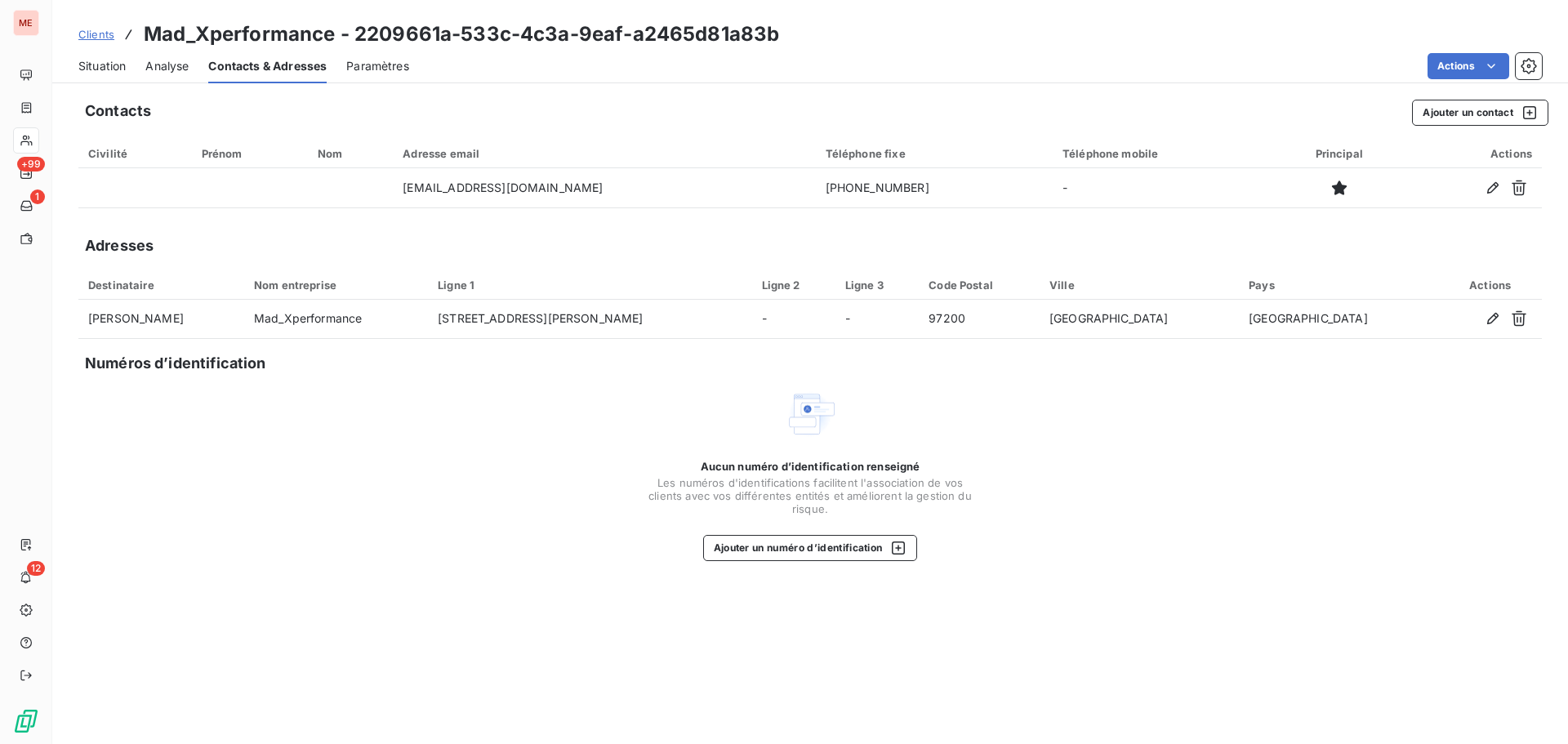
click at [98, 66] on span "Situation" at bounding box center [103, 66] width 48 height 16
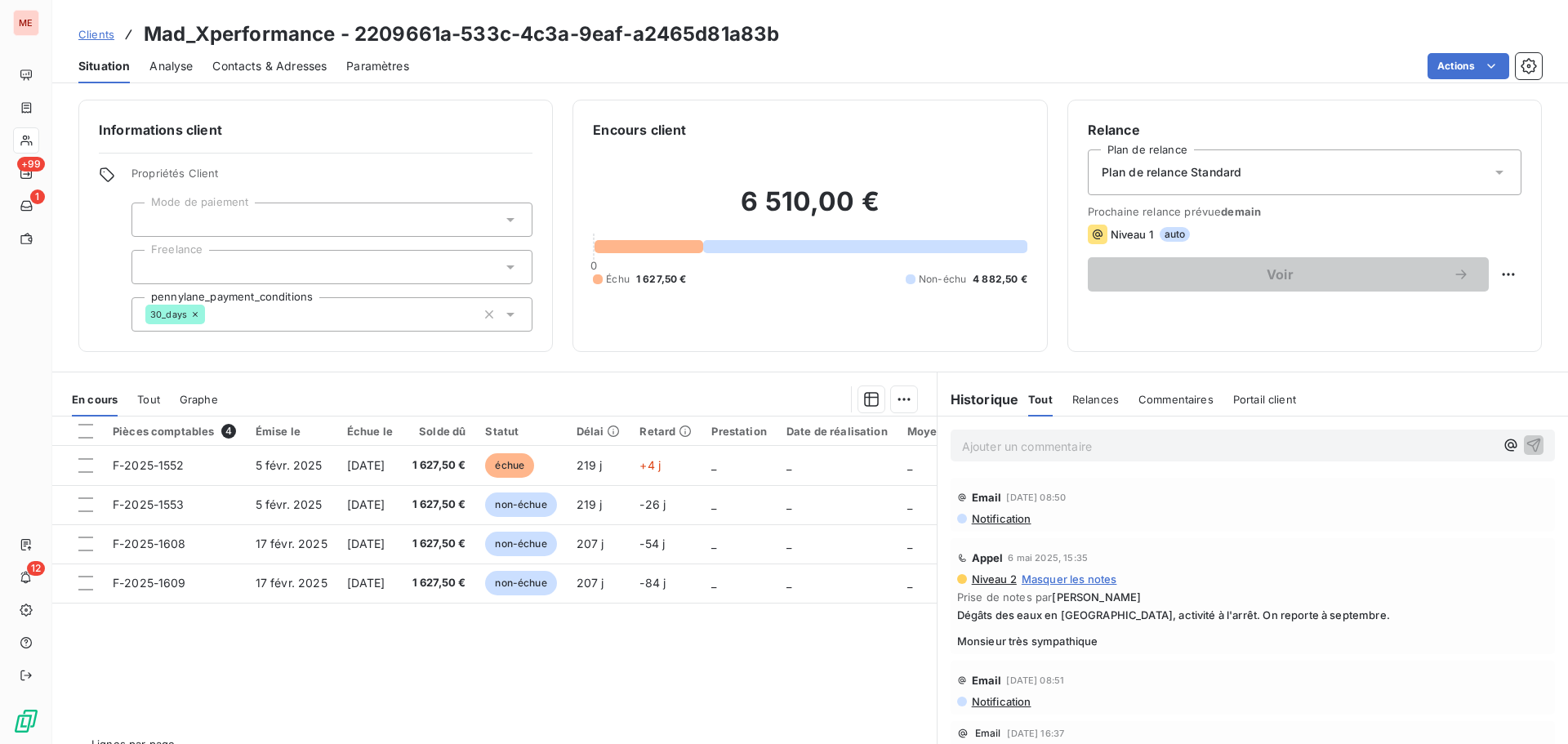
click at [25, 371] on div "+99 1 12" at bounding box center [25, 376] width 25 height 627
